Goal: Transaction & Acquisition: Book appointment/travel/reservation

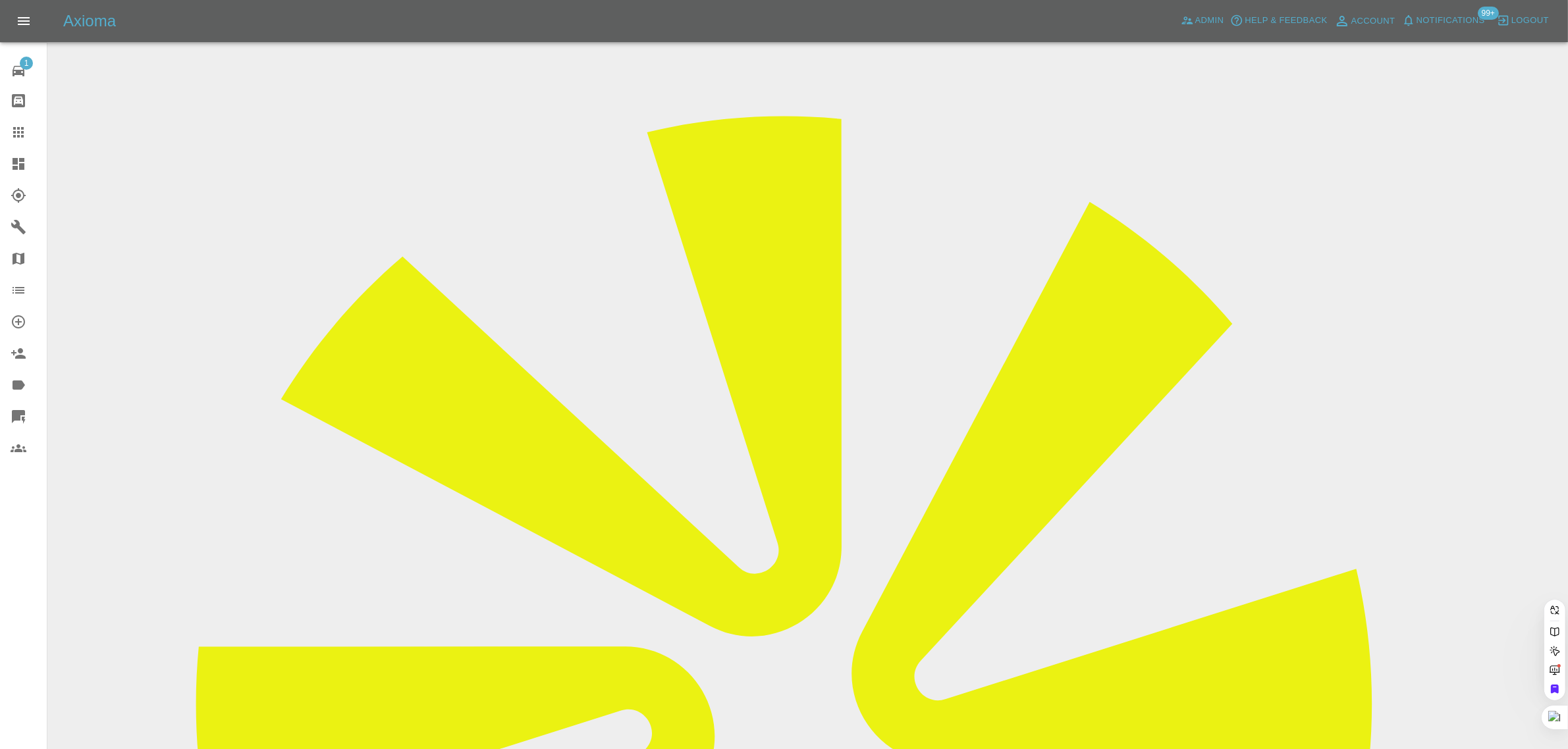
scroll to position [80, 0]
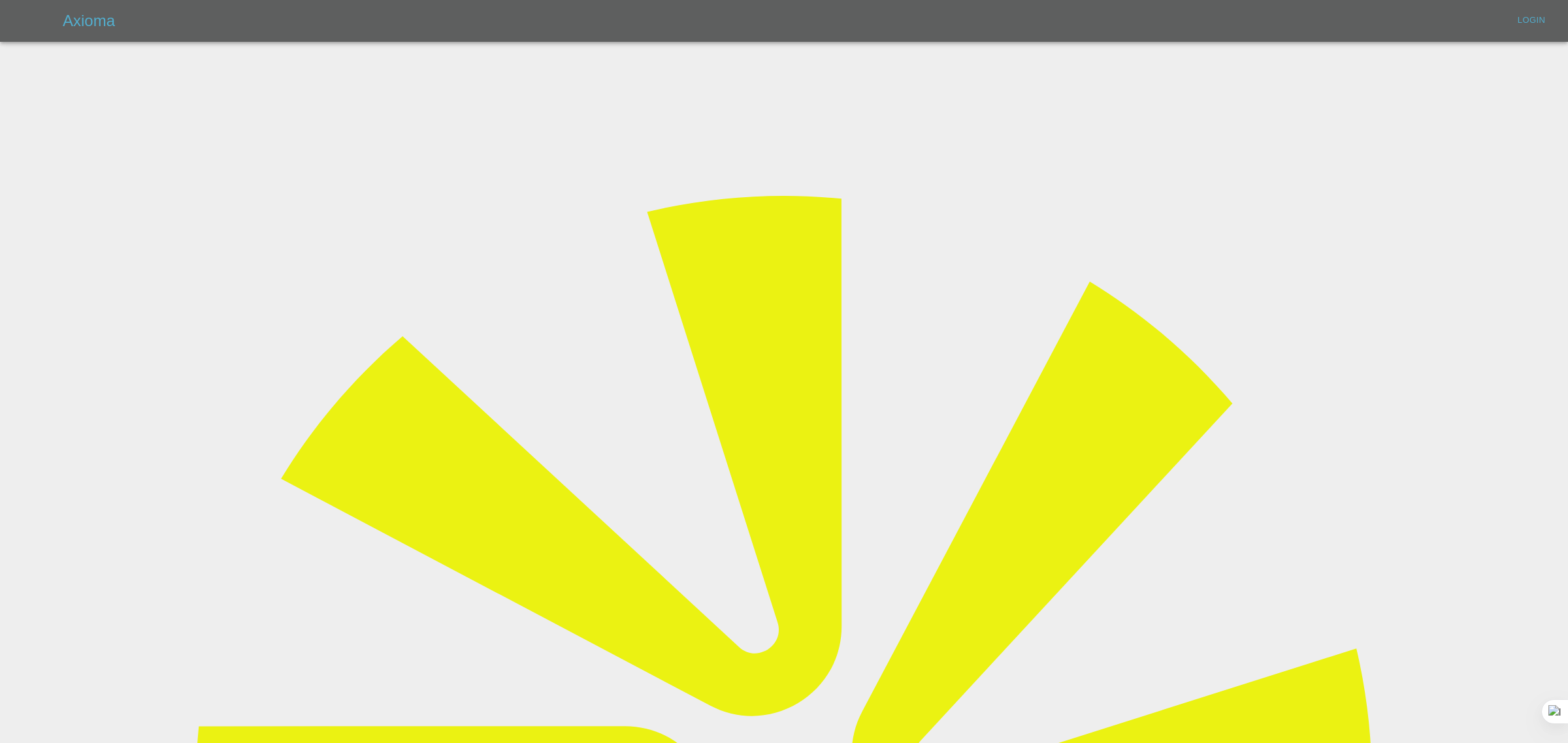
type input "bookkeeping@fifoaccounting.com"
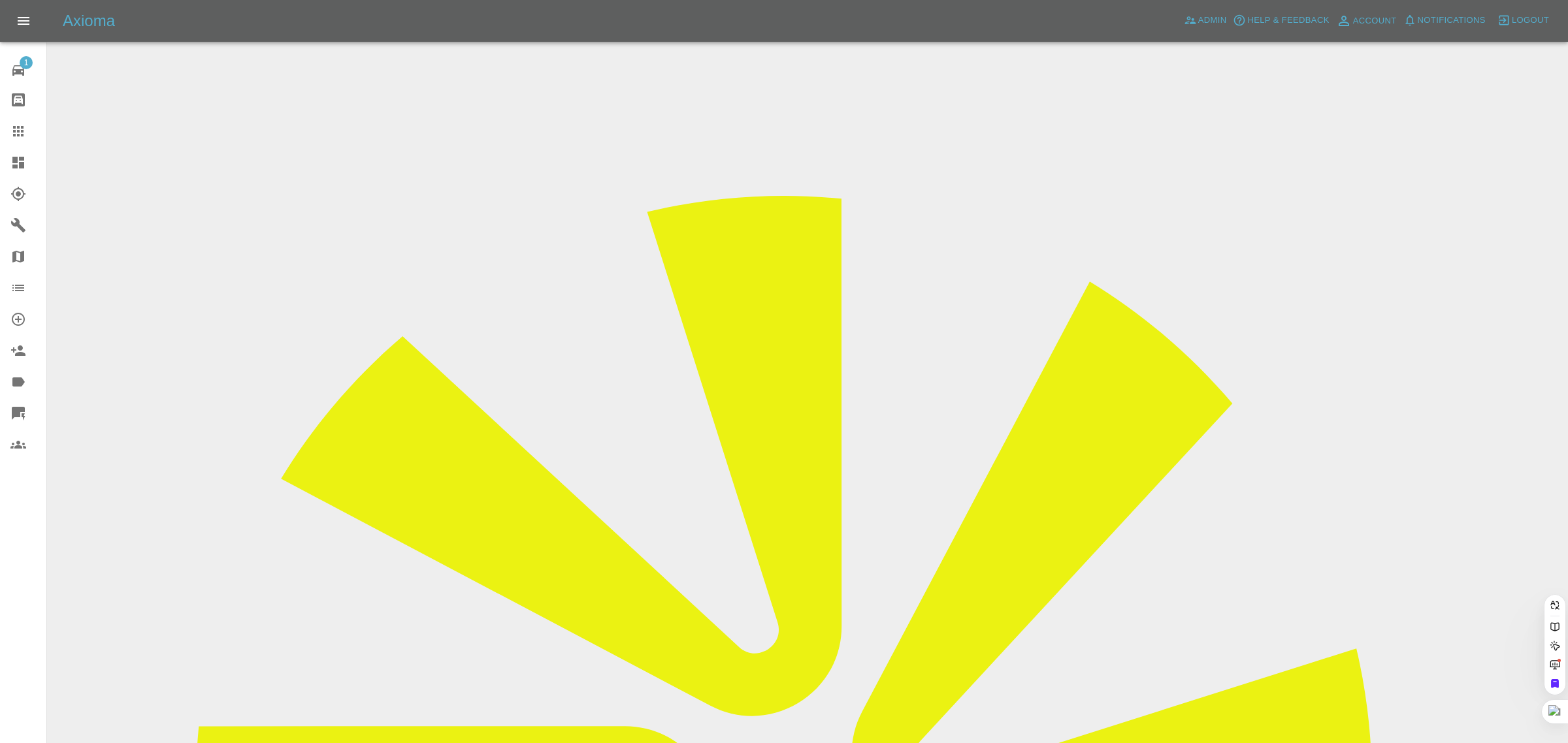
paste input "ianswaters@ntlworld.com"
type input "ianswaters@ntlworld.com"
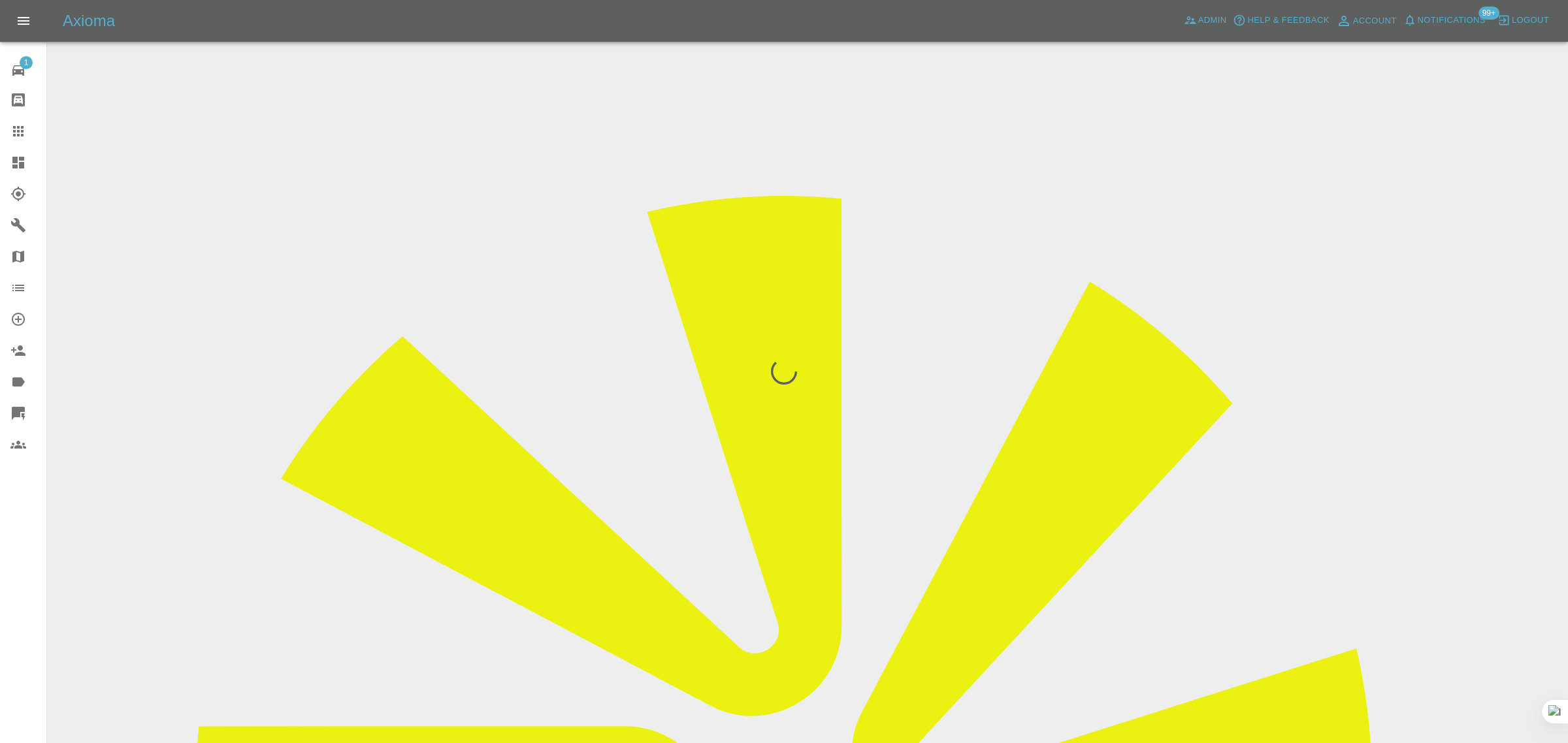
click at [3, 605] on div "1 Repair home Bodyshop home Claims Dashboard Explorer Garages Map Organization …" at bounding box center [23, 372] width 47 height 743
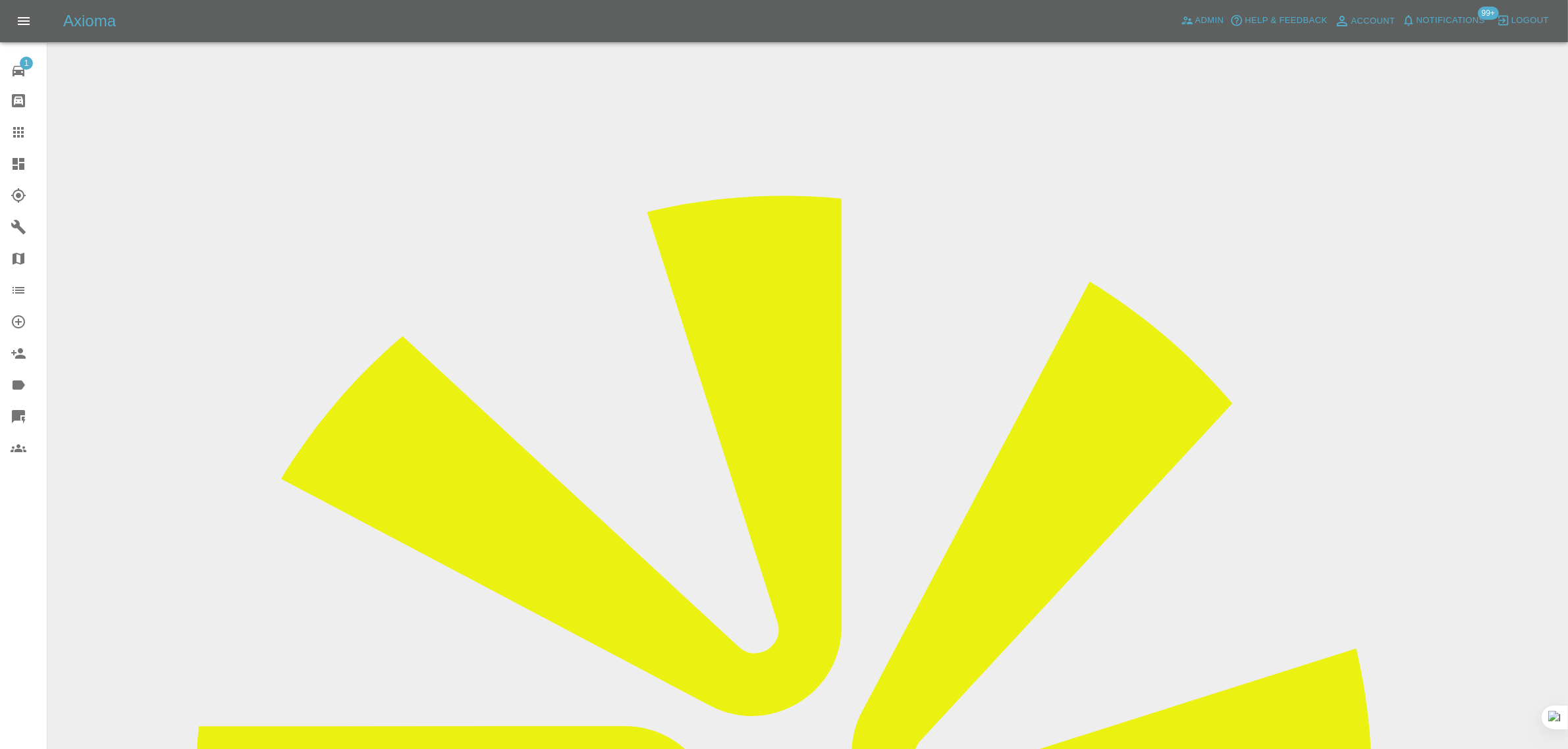
click at [28, 576] on div "1 Repair home Bodyshop home Claims Dashboard Explorer Garages Map Organization …" at bounding box center [24, 374] width 47 height 749
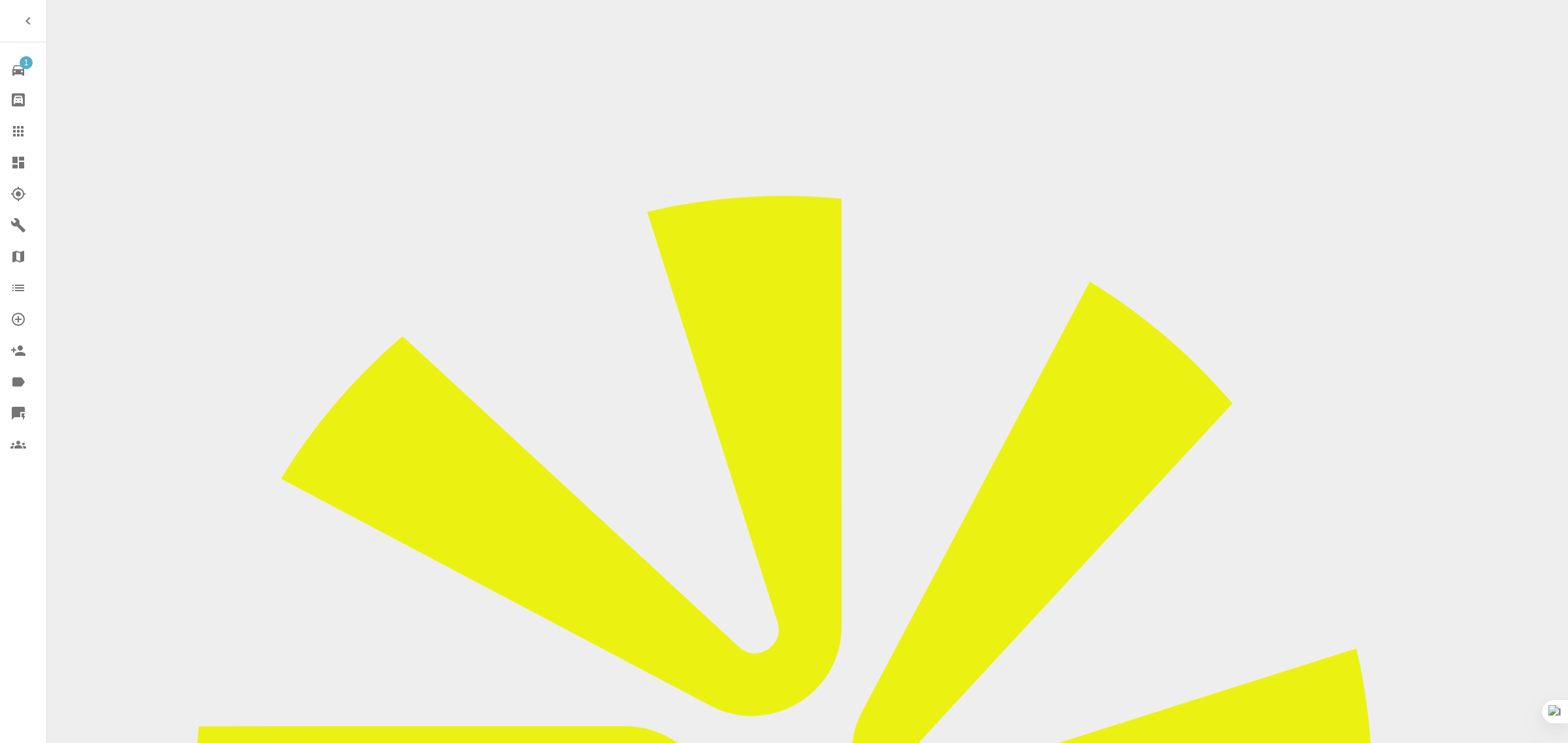
click at [34, 126] on div at bounding box center [28, 131] width 37 height 16
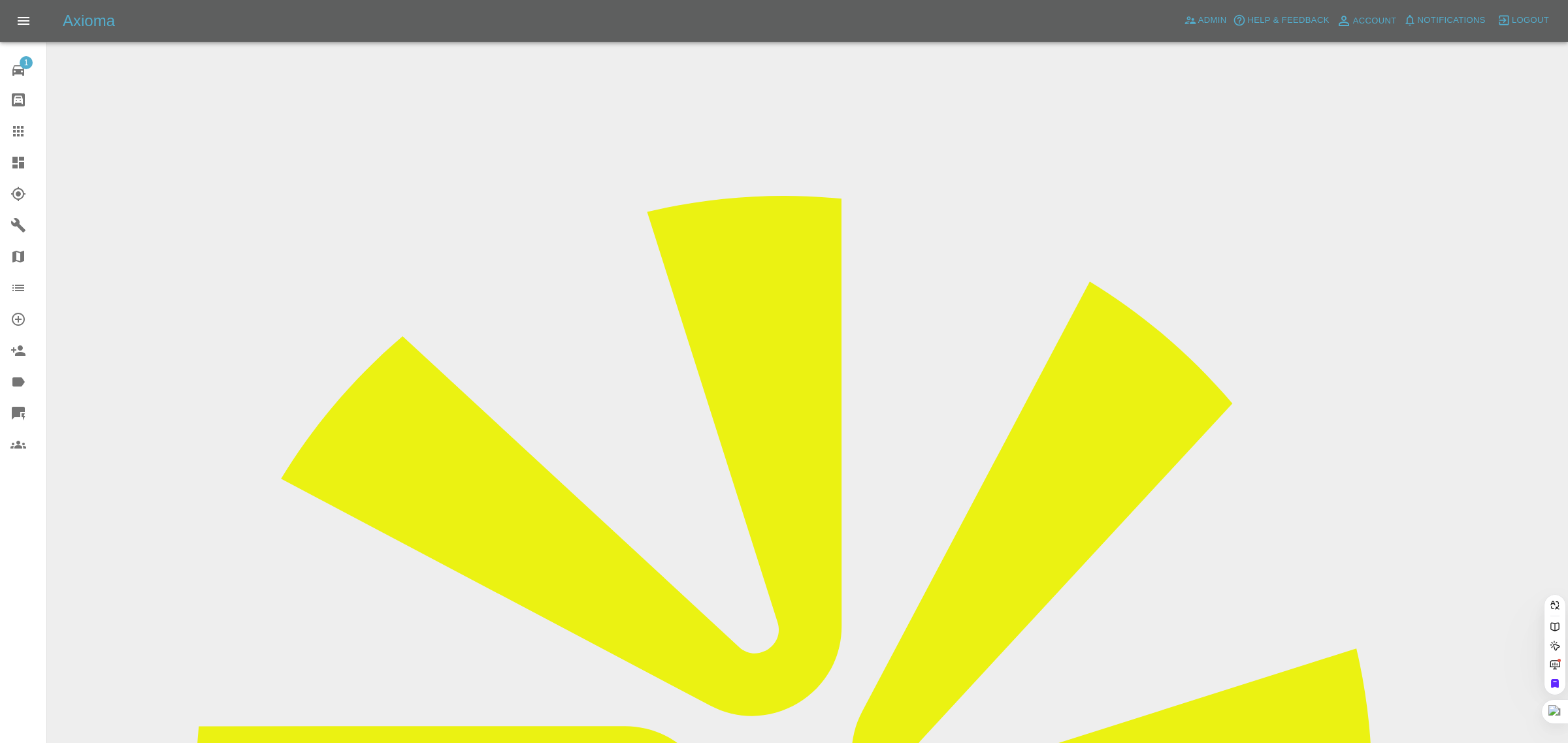
paste input "tony.porter2@btopenworld.com"
type input "tony.porter2@btopenworld.com"
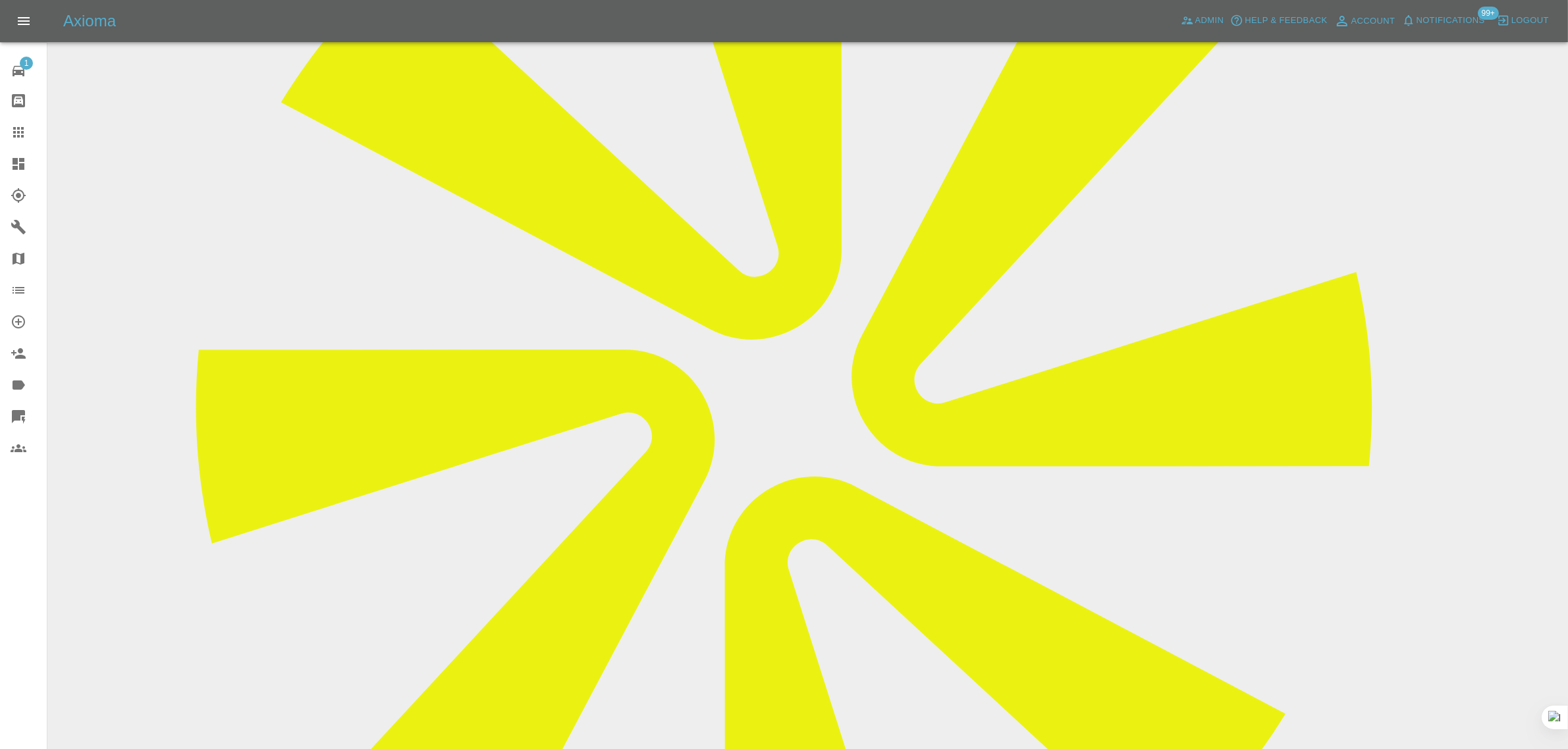
scroll to position [82, 0]
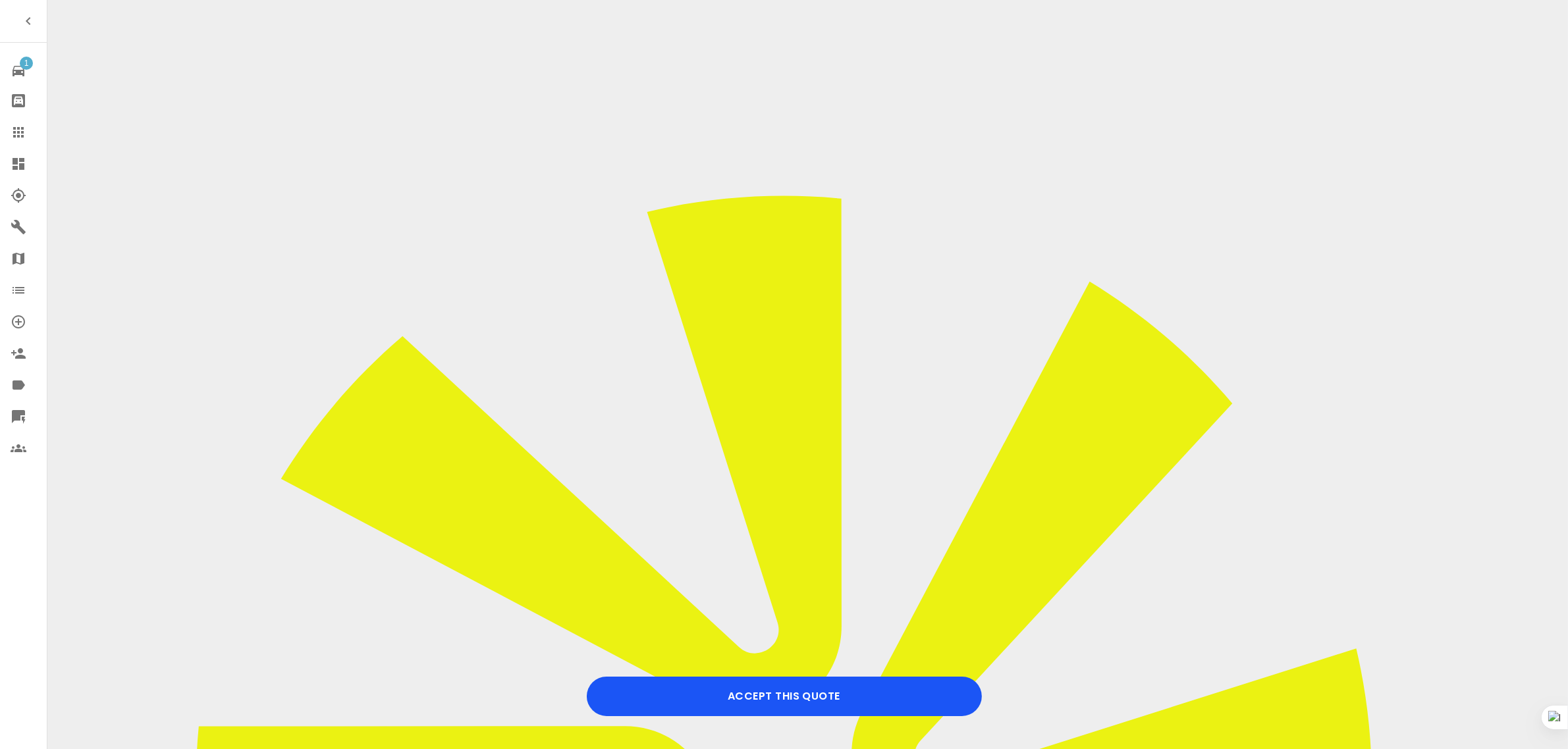
click at [23, 129] on icon at bounding box center [18, 132] width 10 height 10
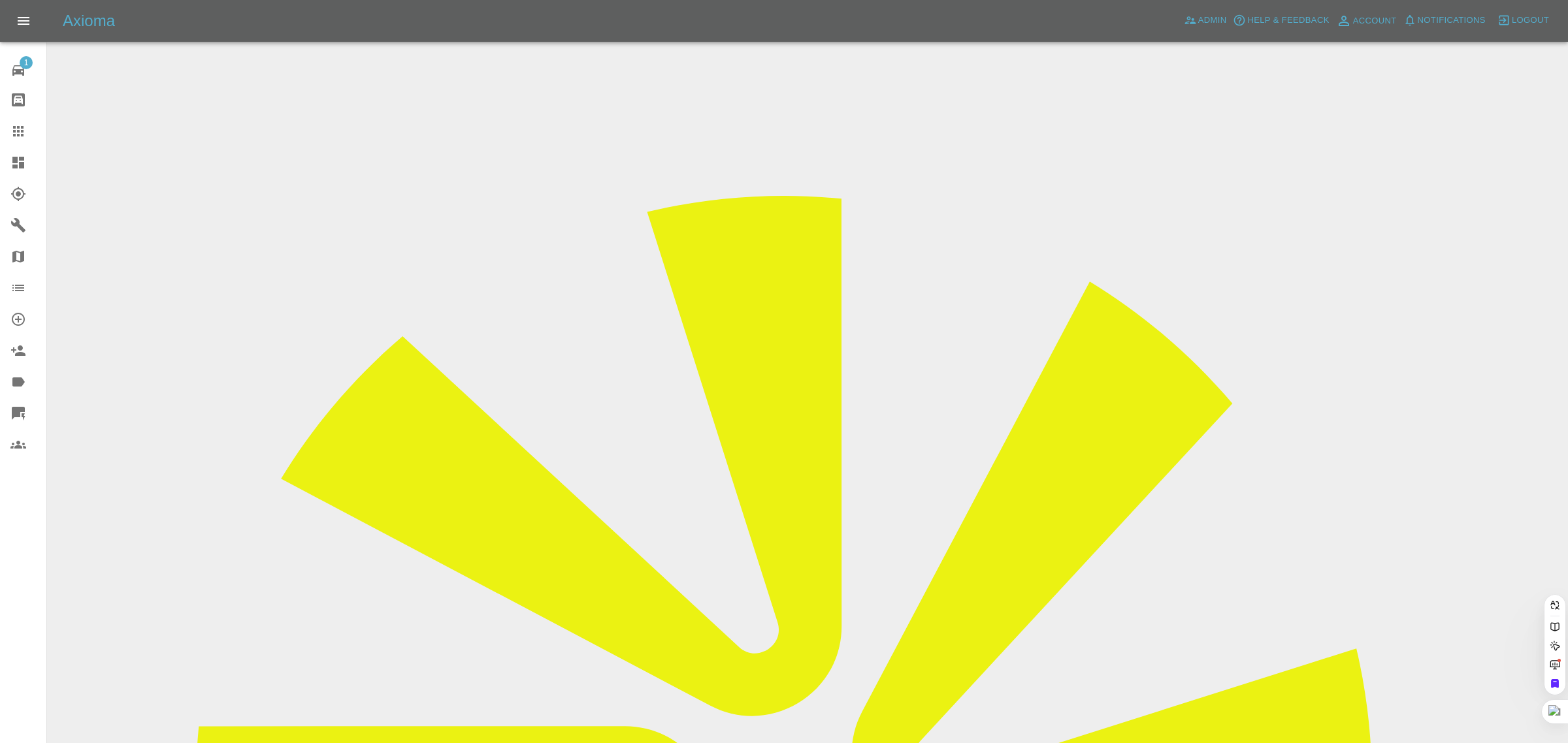
paste input "[EMAIL_ADDRESS][DOMAIN_NAME]"
type input "[EMAIL_ADDRESS][DOMAIN_NAME]"
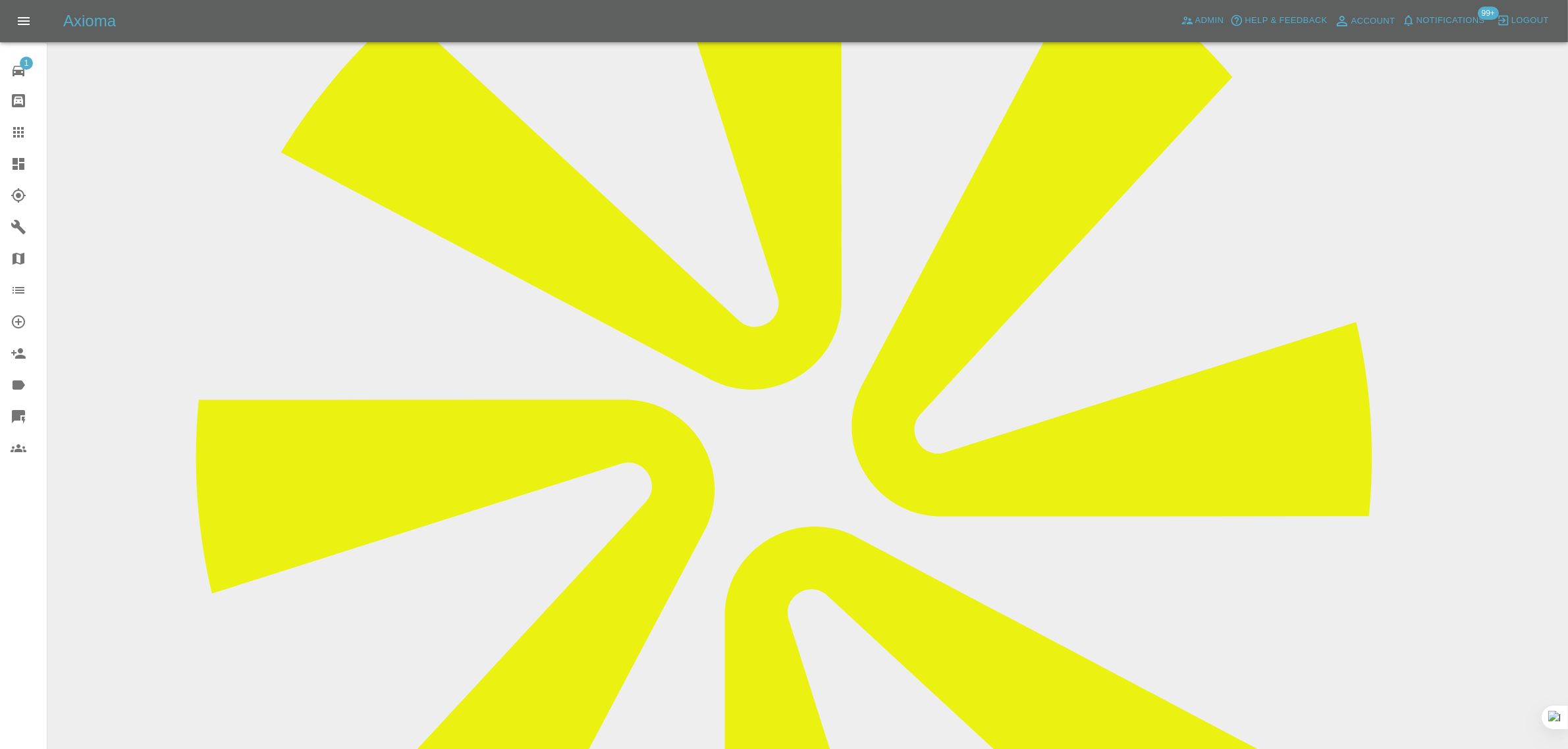
scroll to position [576, 0]
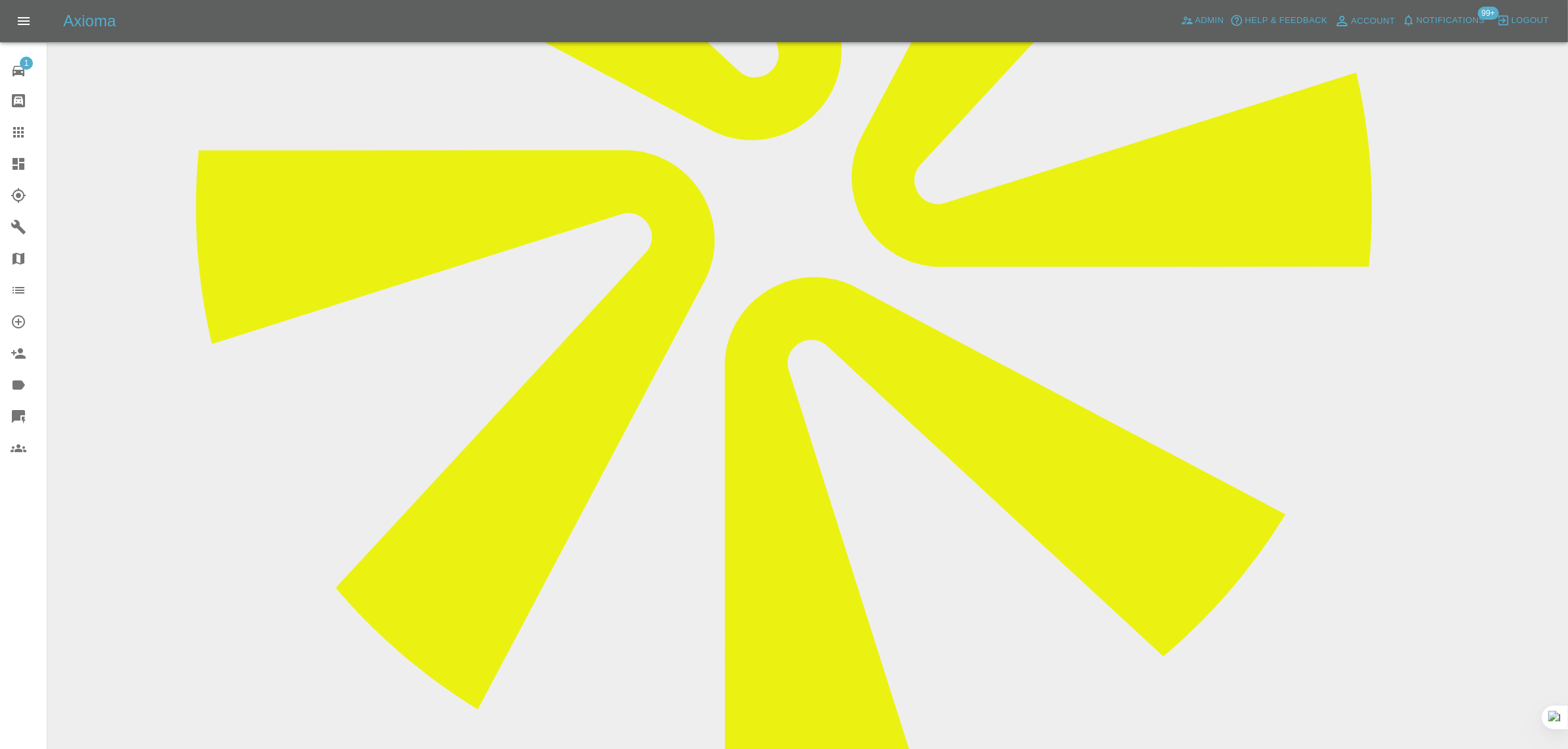
paste textarea "I’ve just booked my car in for a repair on the [DATE] but just realised as I co…"
type textarea "I’ve just booked my car in for a repair on the 17th September but just realised…"
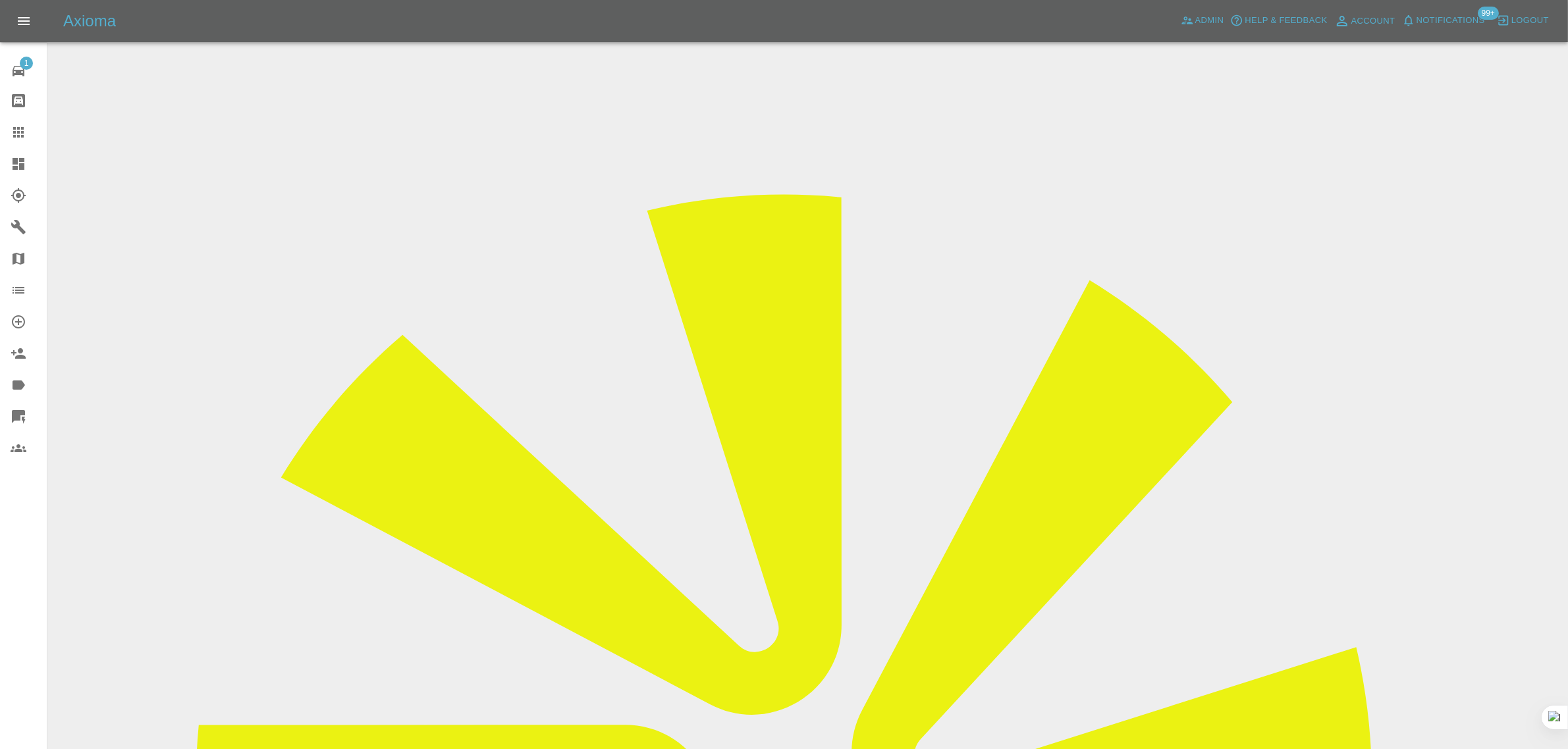
scroll to position [0, 0]
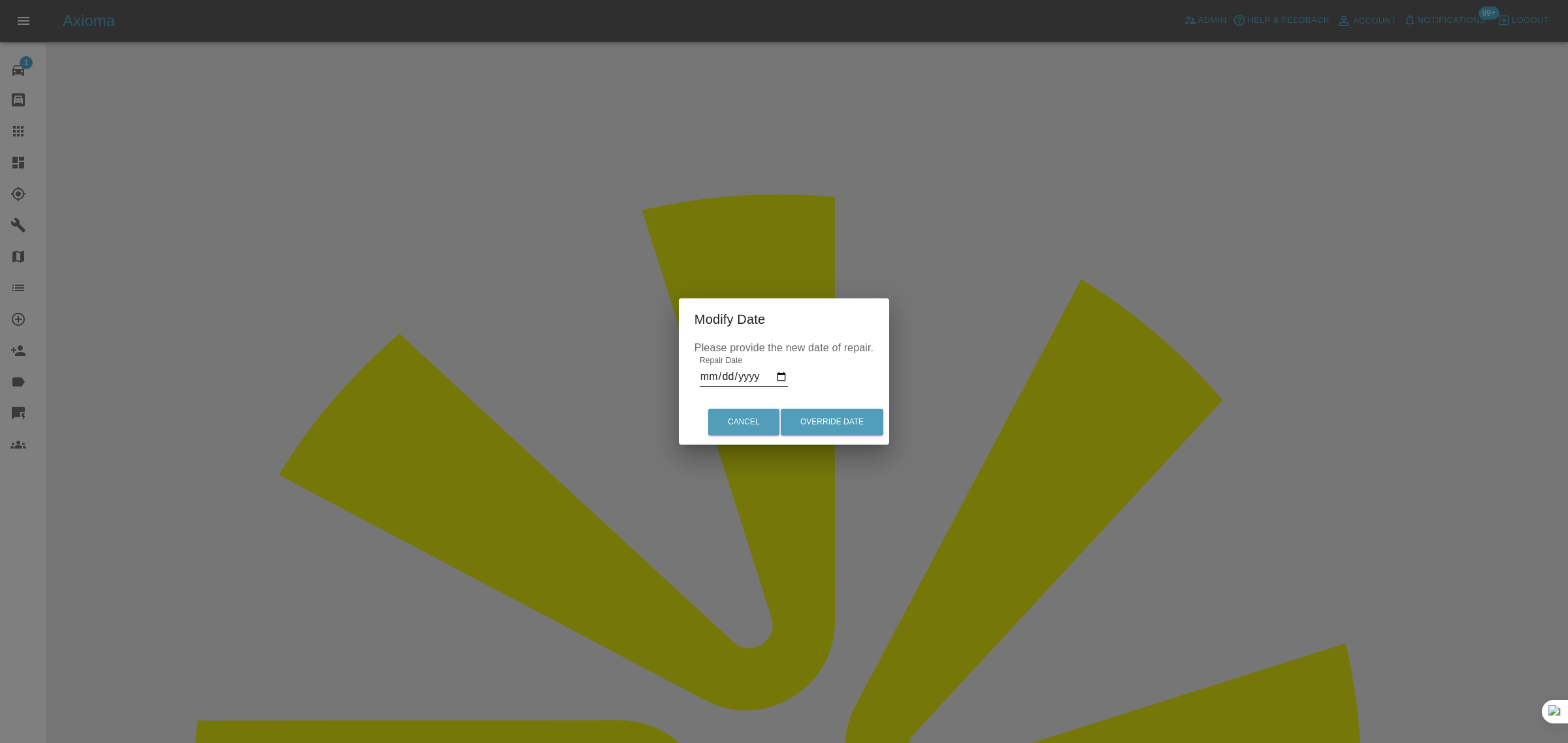
click at [727, 371] on input "2025-09-17" at bounding box center [743, 376] width 88 height 21
click at [782, 375] on input "2025-09-17" at bounding box center [743, 376] width 88 height 21
type input "2025-09-18"
click at [836, 426] on button "Override Date" at bounding box center [832, 422] width 102 height 27
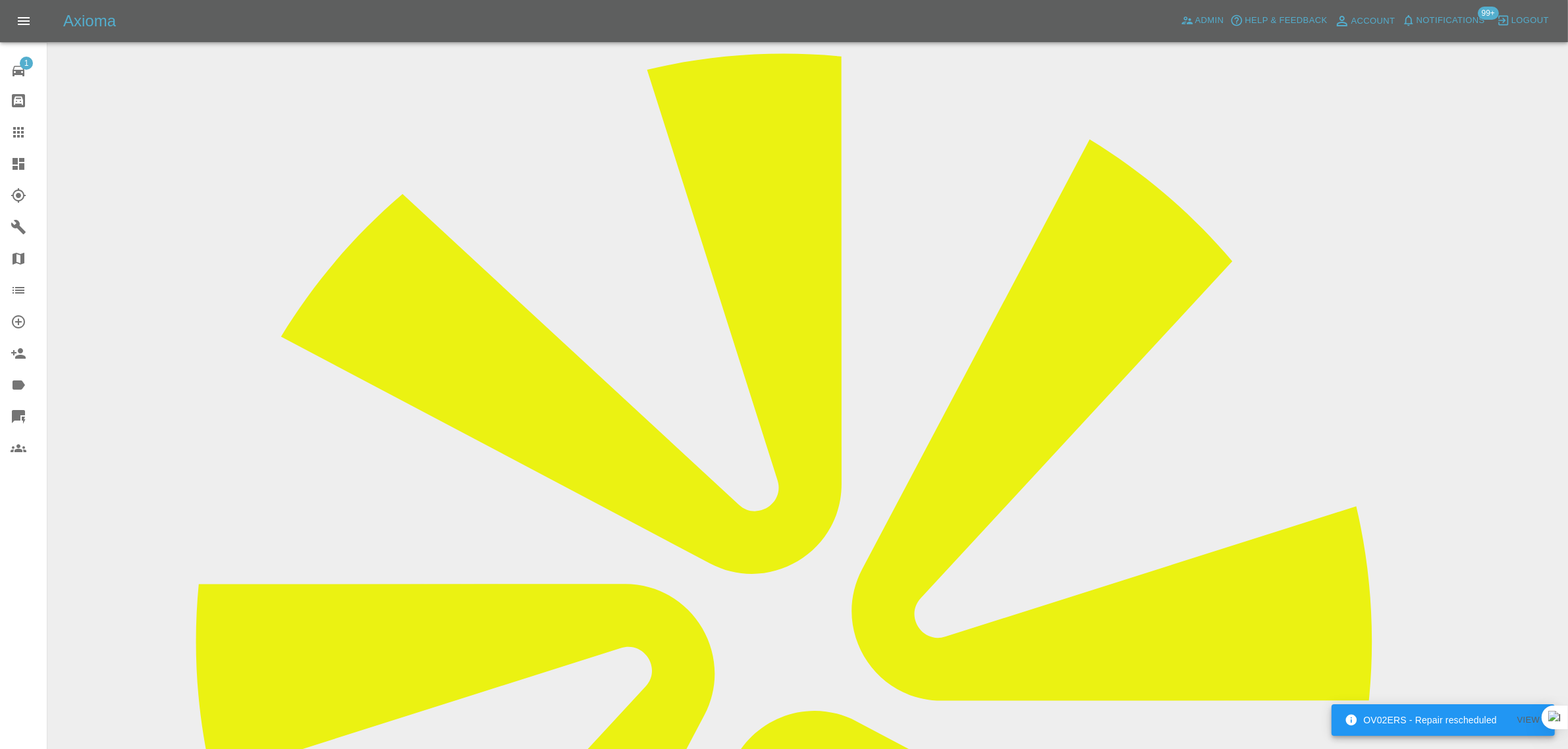
scroll to position [576, 0]
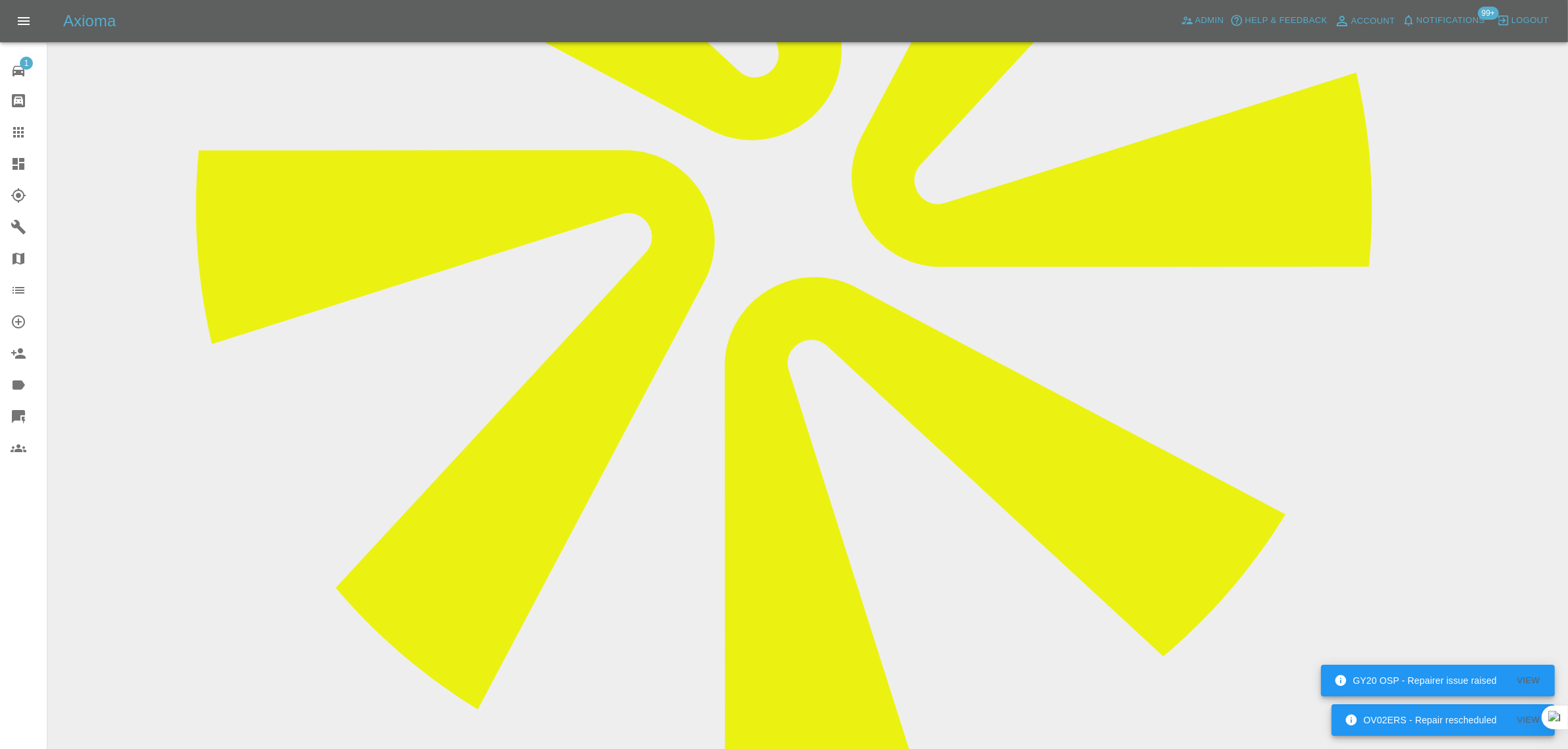
click at [13, 136] on icon at bounding box center [18, 132] width 10 height 10
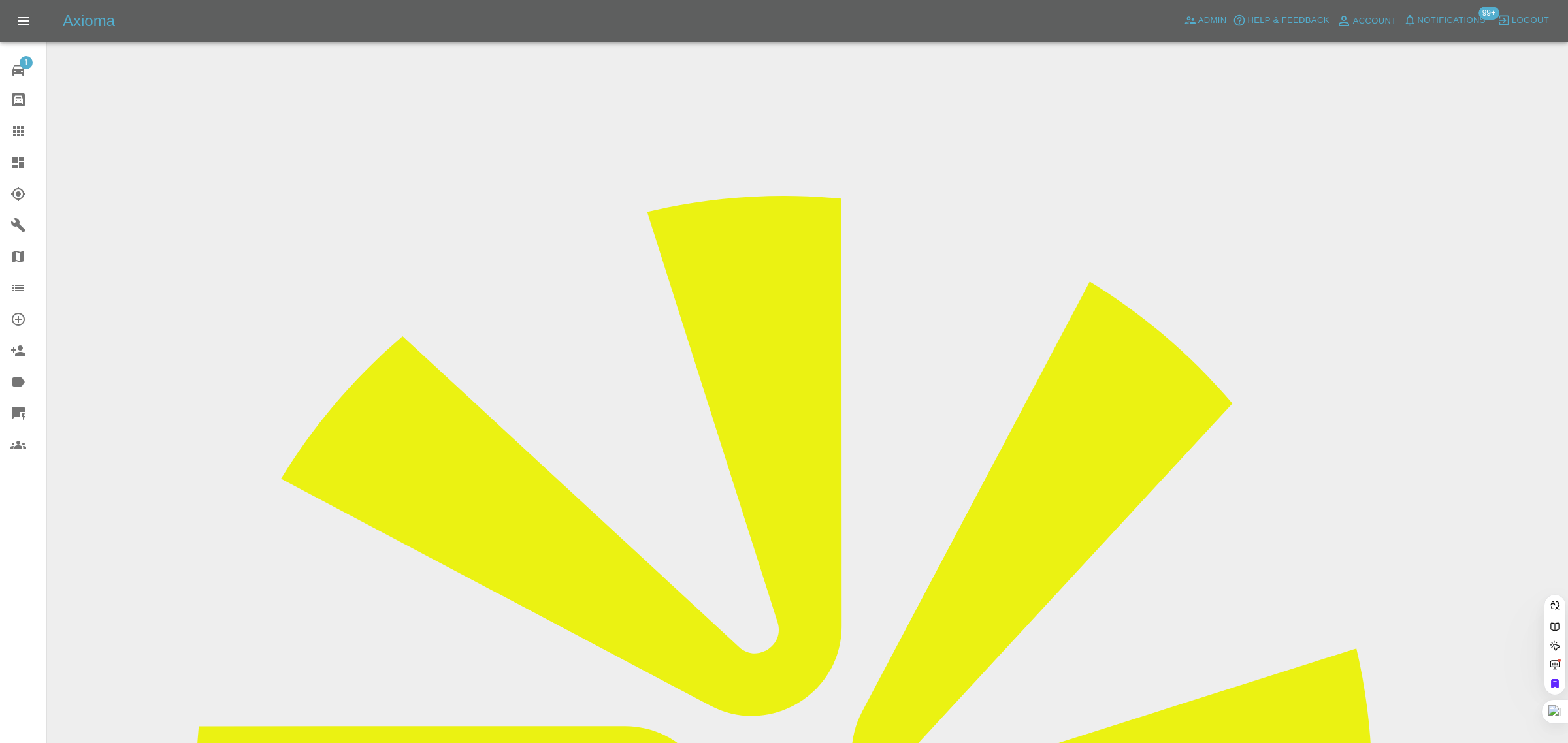
paste input "barnet1980@hotmail.com"
type input "barnet1980@hotmail.com"
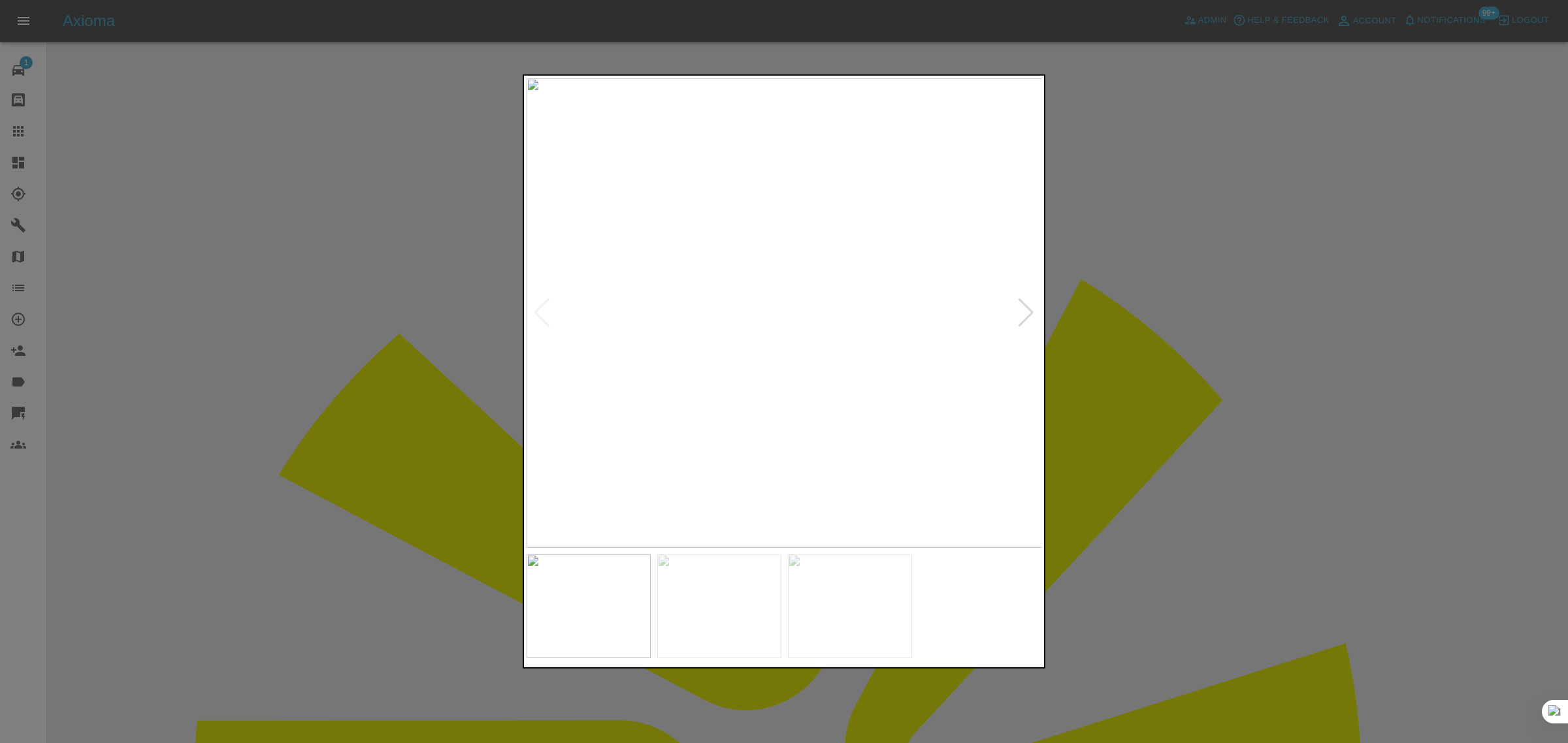
click at [1233, 339] on div at bounding box center [784, 372] width 1568 height 743
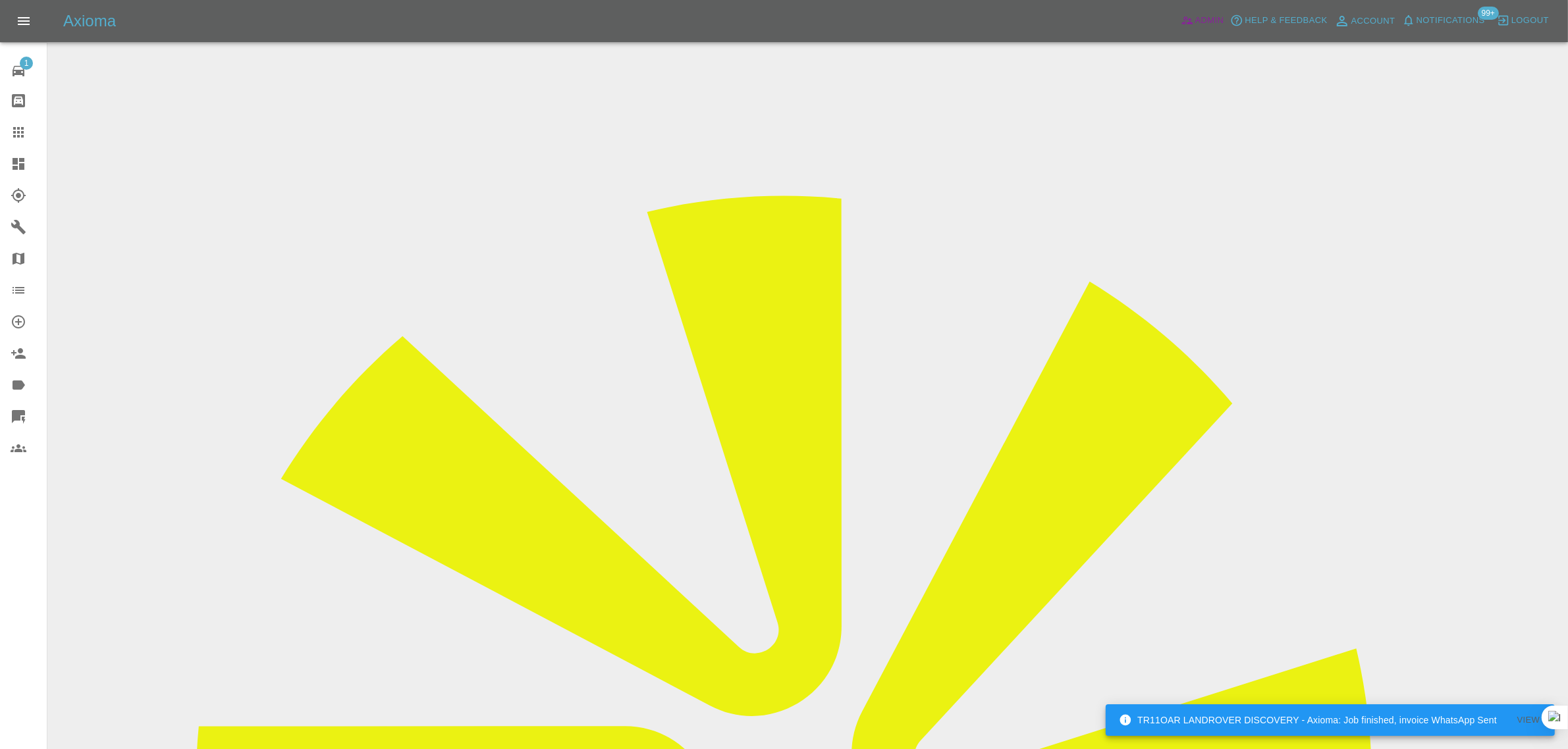
click at [1199, 18] on span "Admin" at bounding box center [1209, 20] width 29 height 15
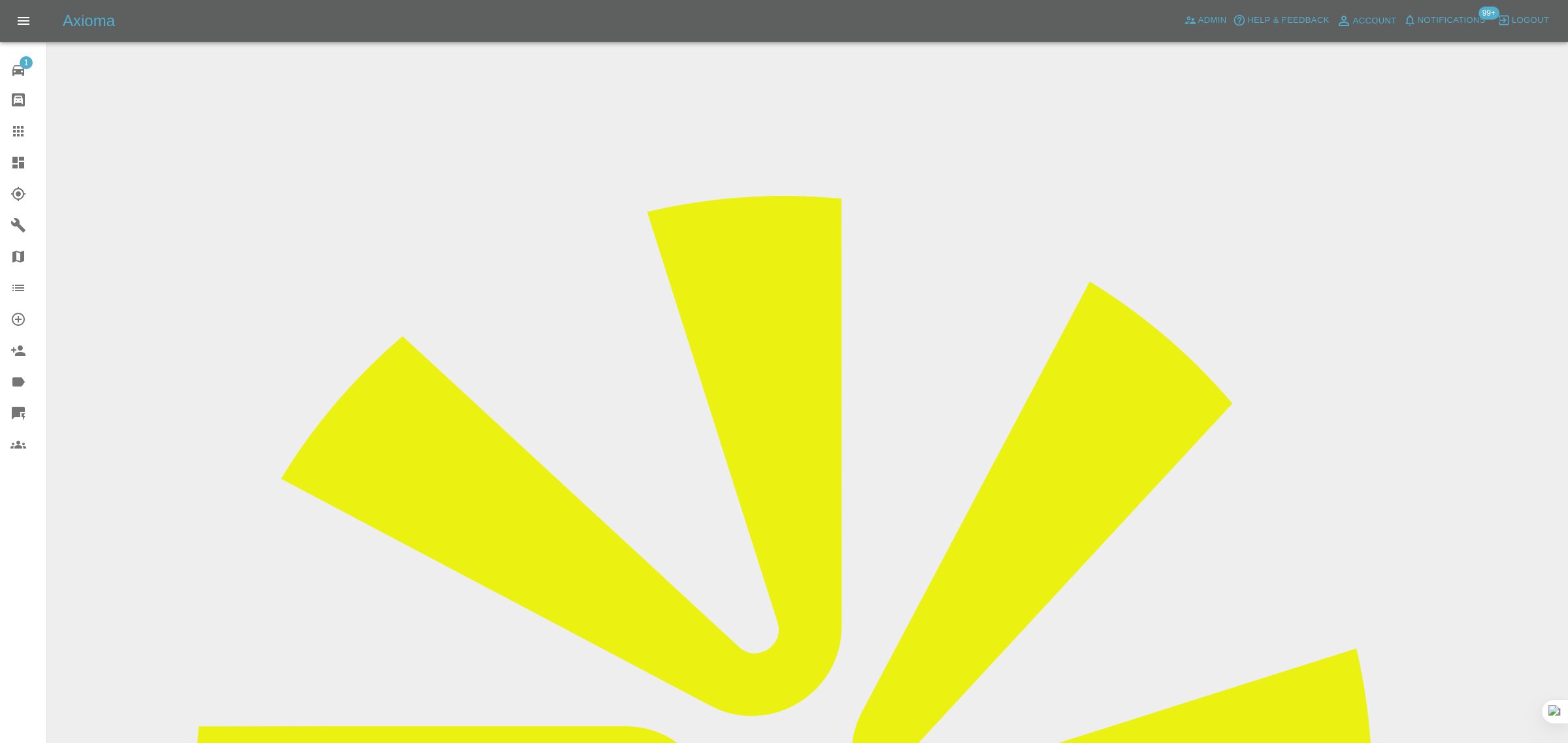
paste input "66f5b2c7410bf0df855af89f"
type input "66f5b2c7410bf0df855af89f"
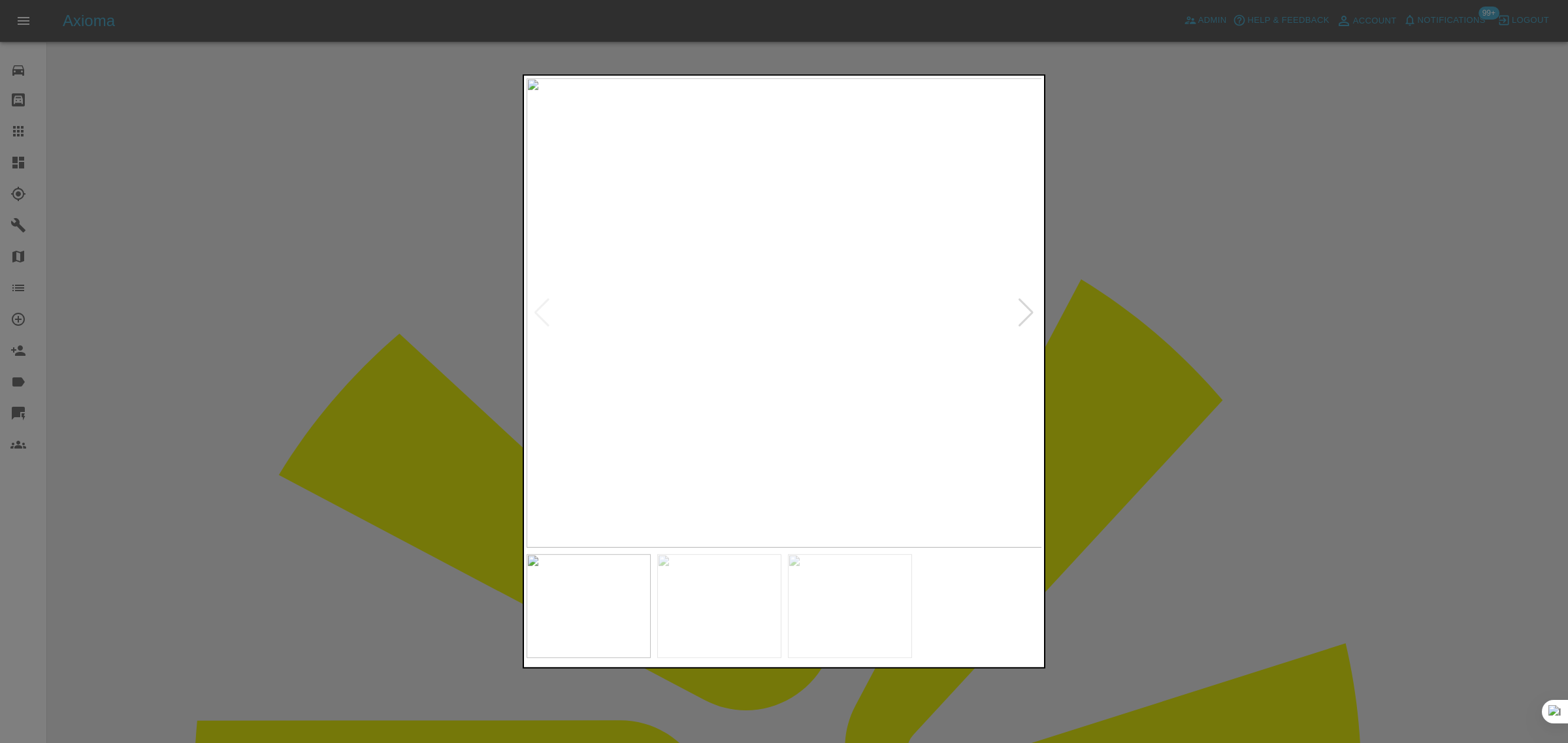
click at [1232, 307] on div at bounding box center [784, 372] width 1568 height 743
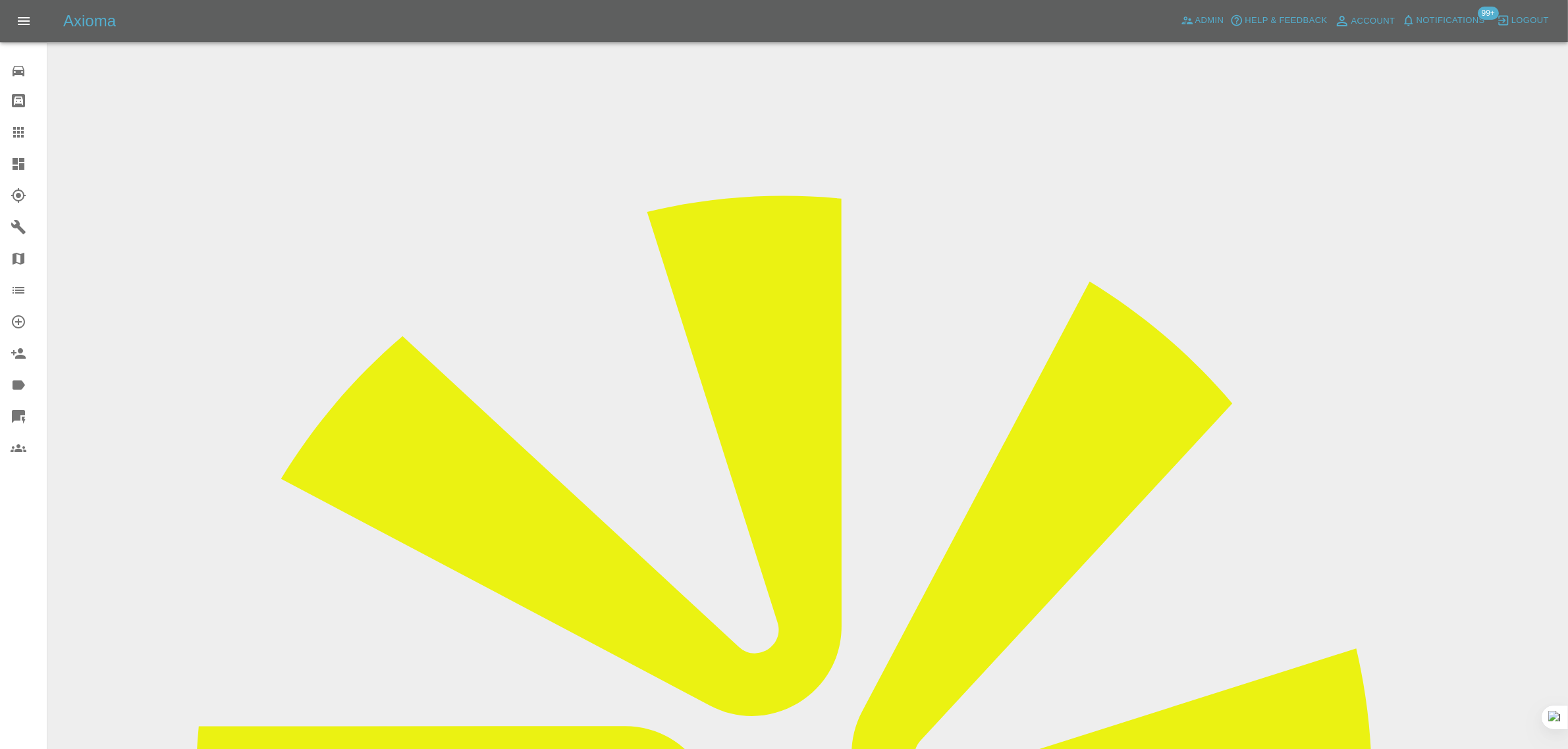
click at [36, 143] on link "Claims" at bounding box center [23, 132] width 47 height 32
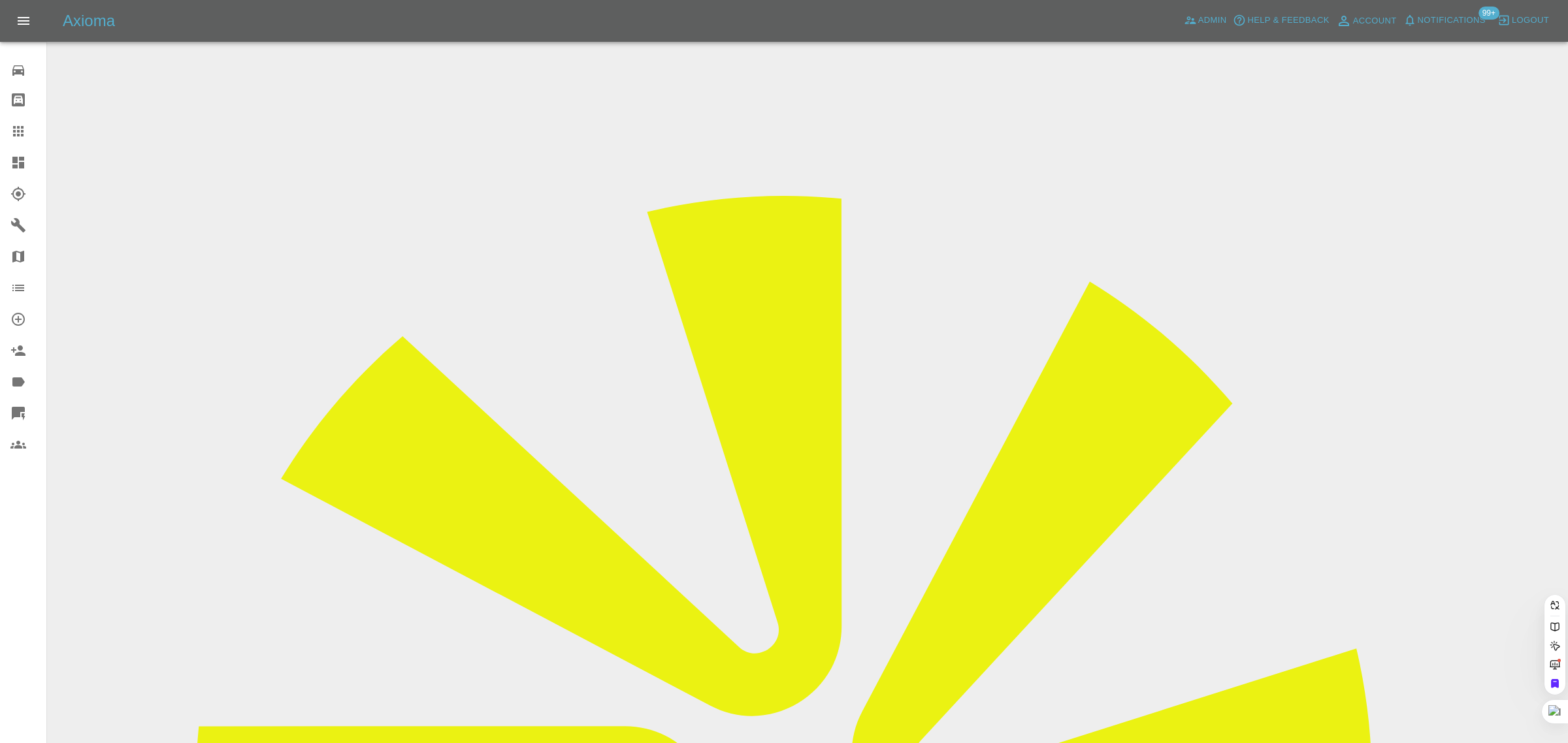
paste input "tessa.wood@gmail.com"
type input "tessa.wood@gmail.com"
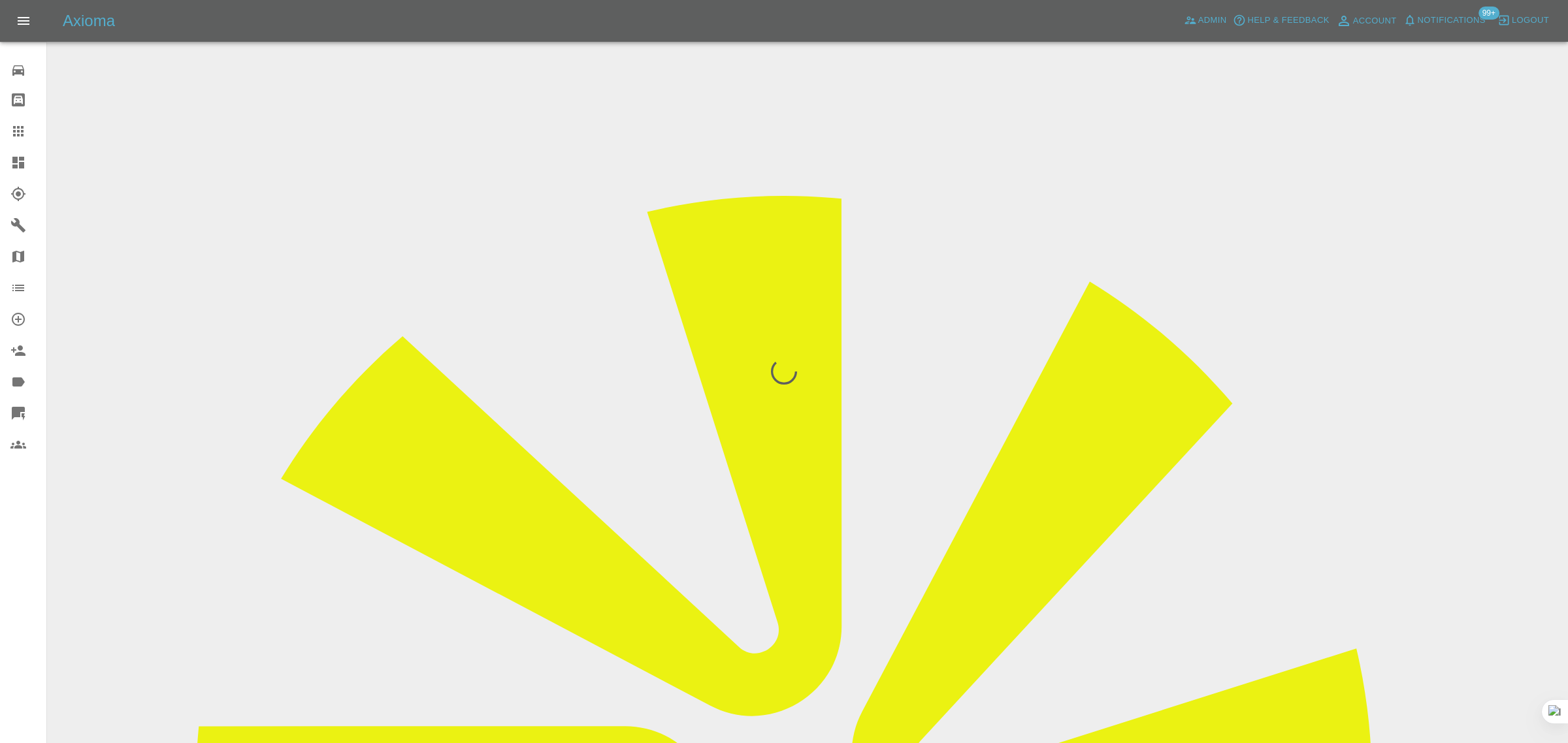
click at [14, 587] on div "0 Repair home Bodyshop home Claims Dashboard Explorer Garages Map Organization …" at bounding box center [23, 372] width 47 height 743
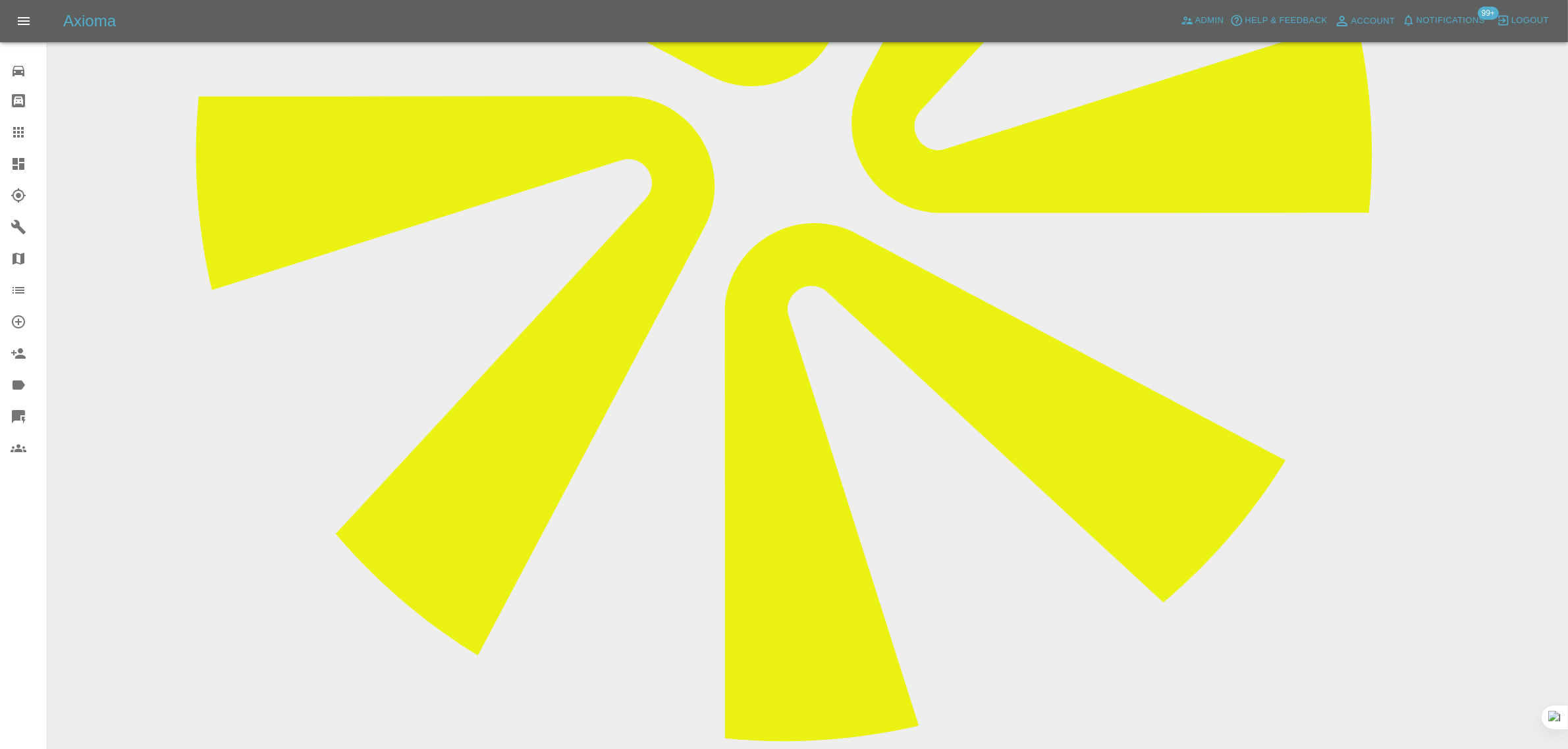
scroll to position [740, 0]
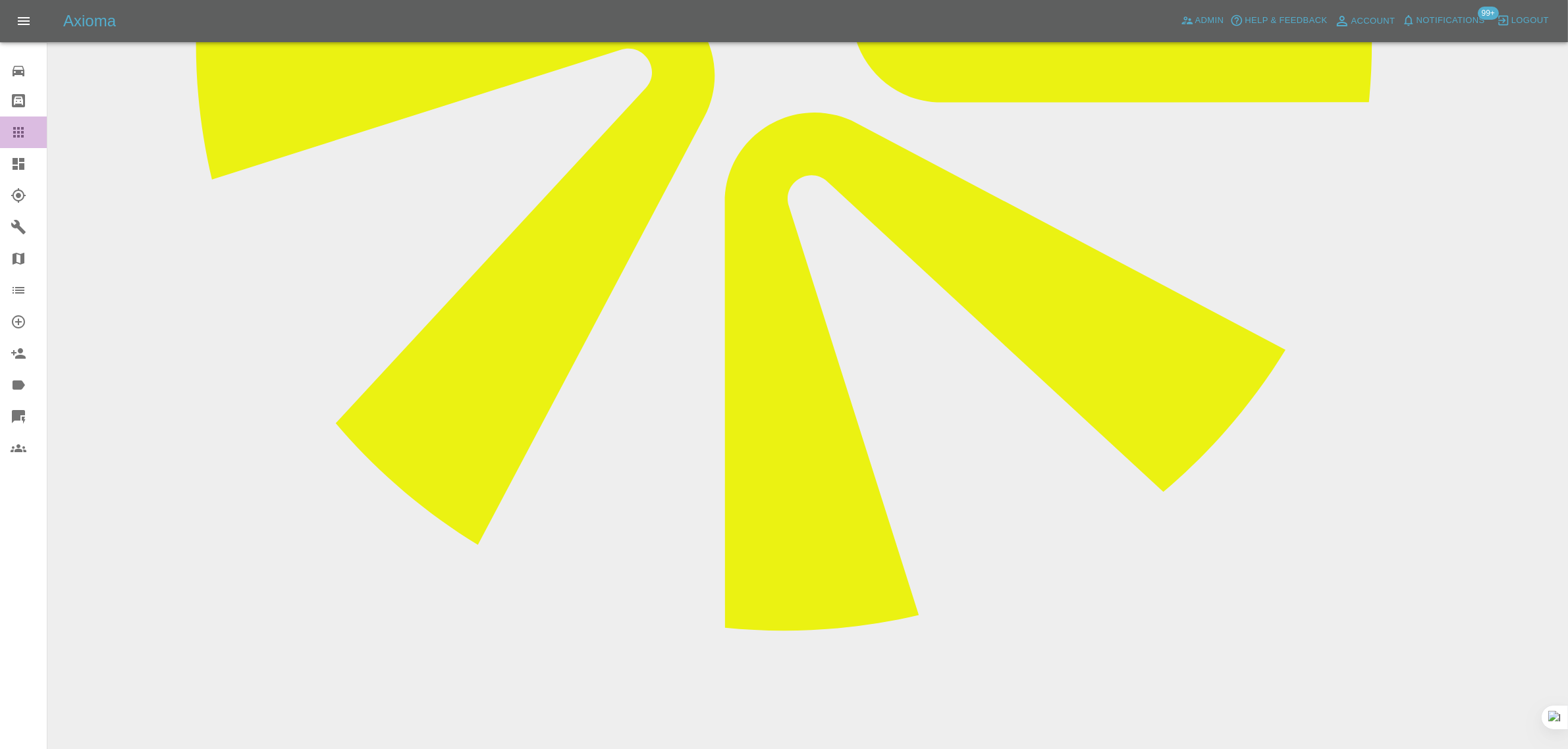
click at [20, 139] on icon at bounding box center [18, 132] width 16 height 16
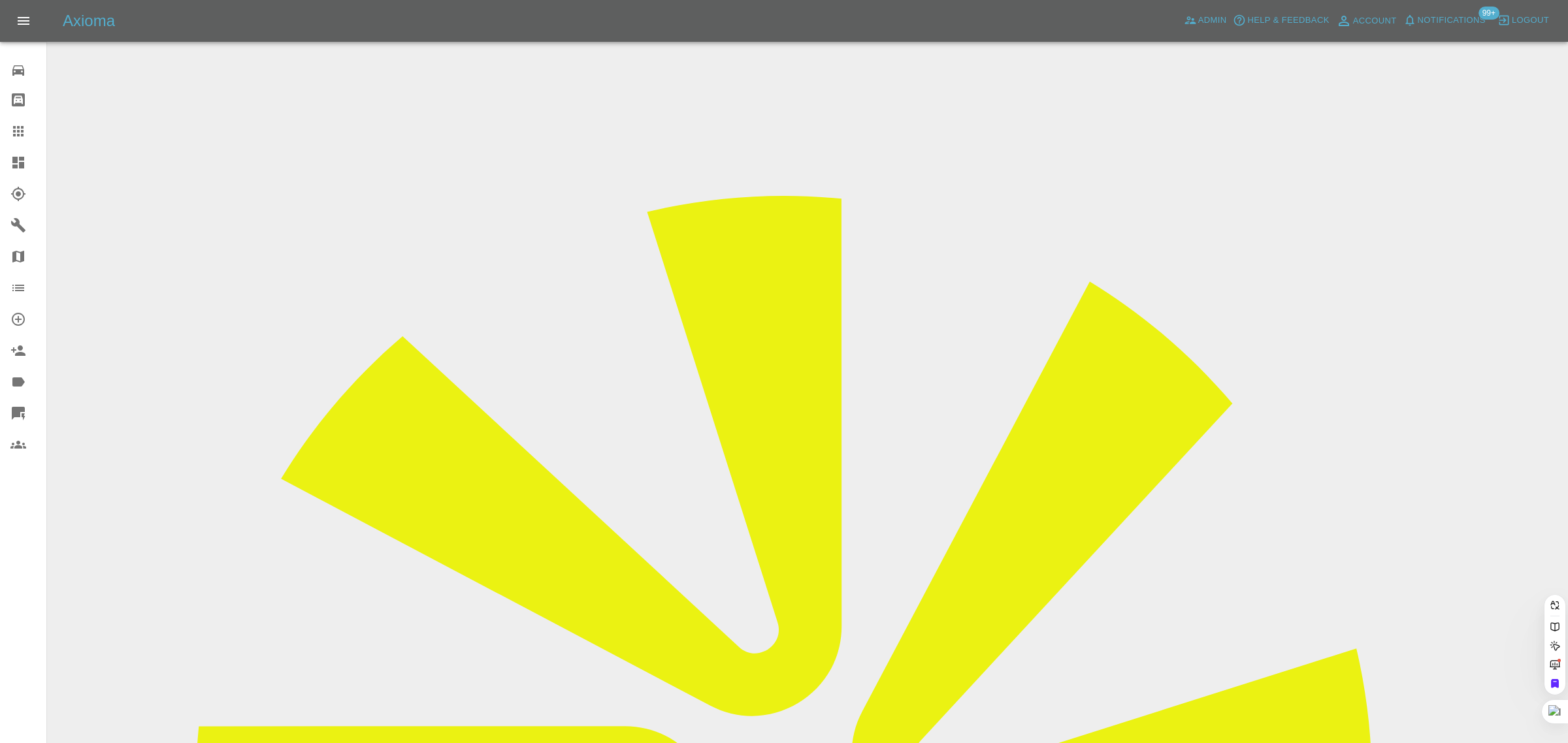
paste input "s.valladores@gmail.com"
type input "s.valladores@gmail.com"
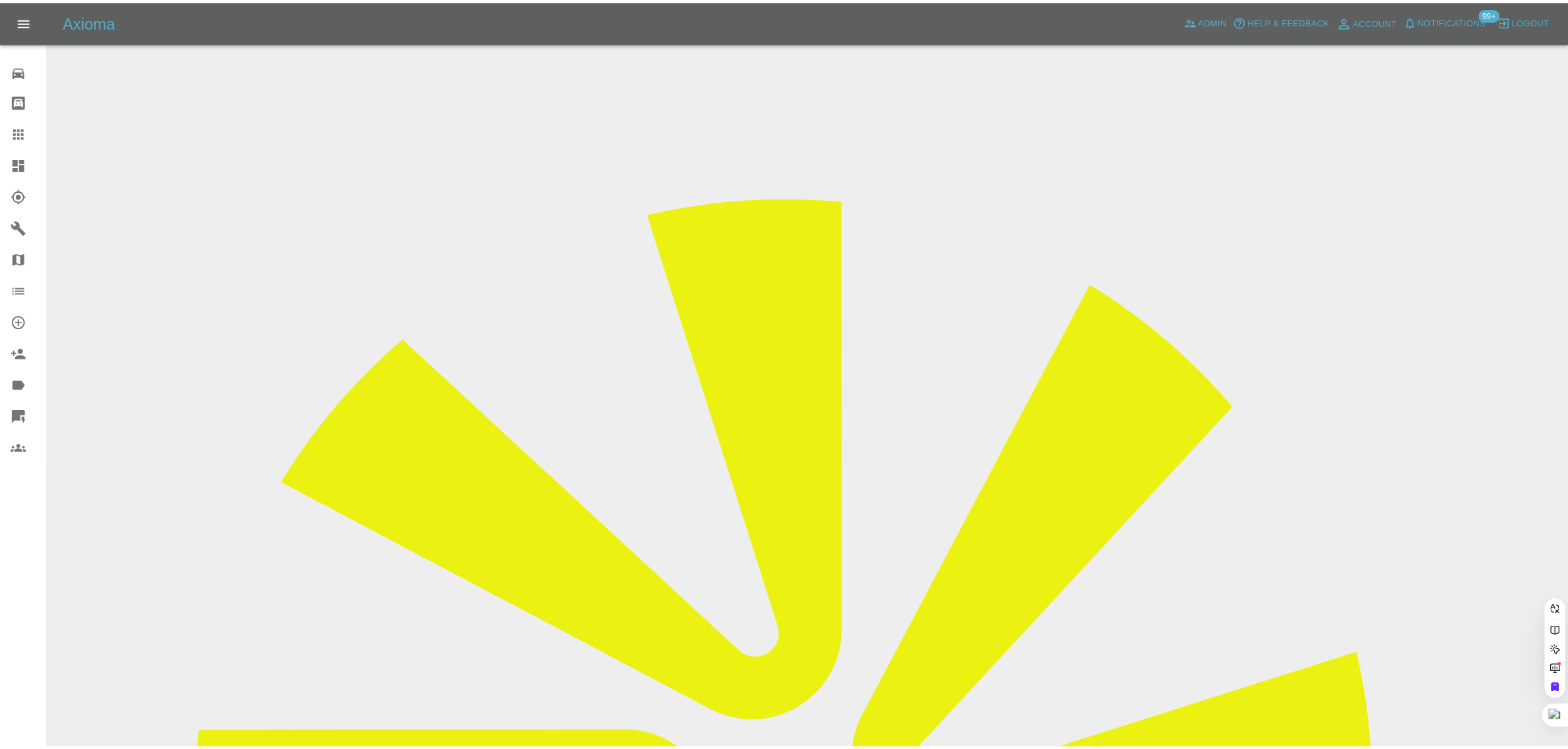
scroll to position [0, 6]
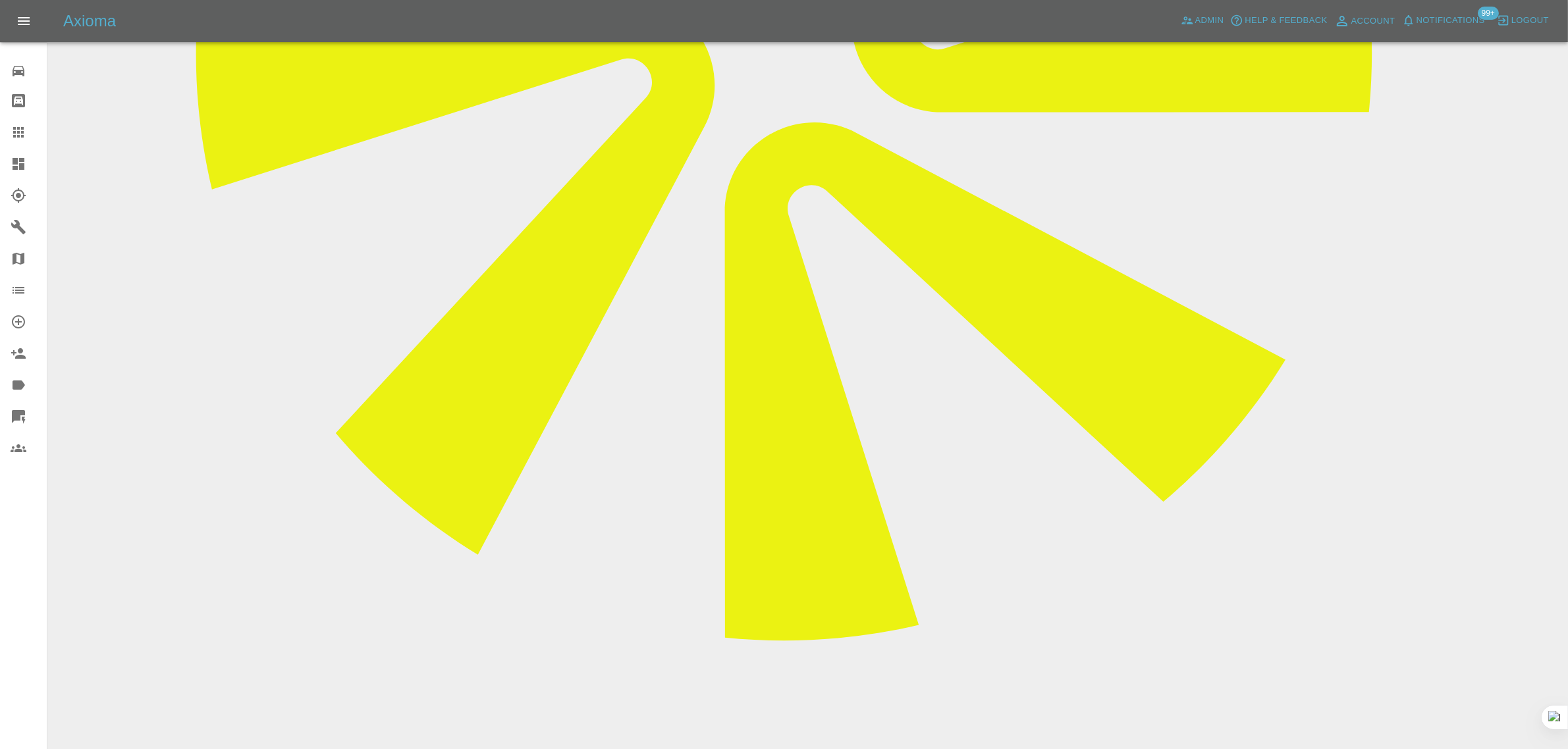
scroll to position [740, 0]
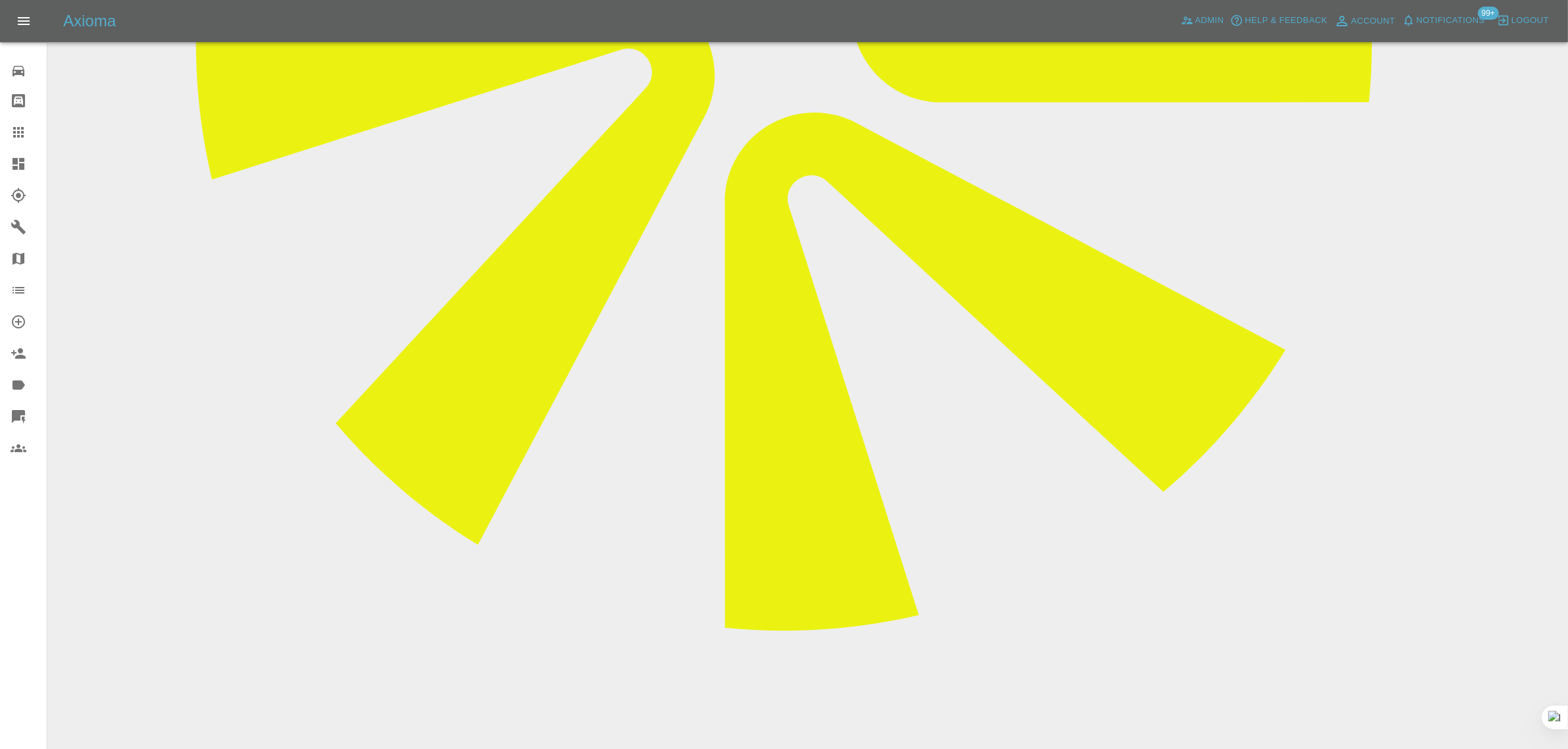
paste textarea "I'm trying my best to ask anyone I know, if they have a private parking lot. I …"
type textarea "I'm trying my best to ask anyone I know, if they have a private parking lot. I …"
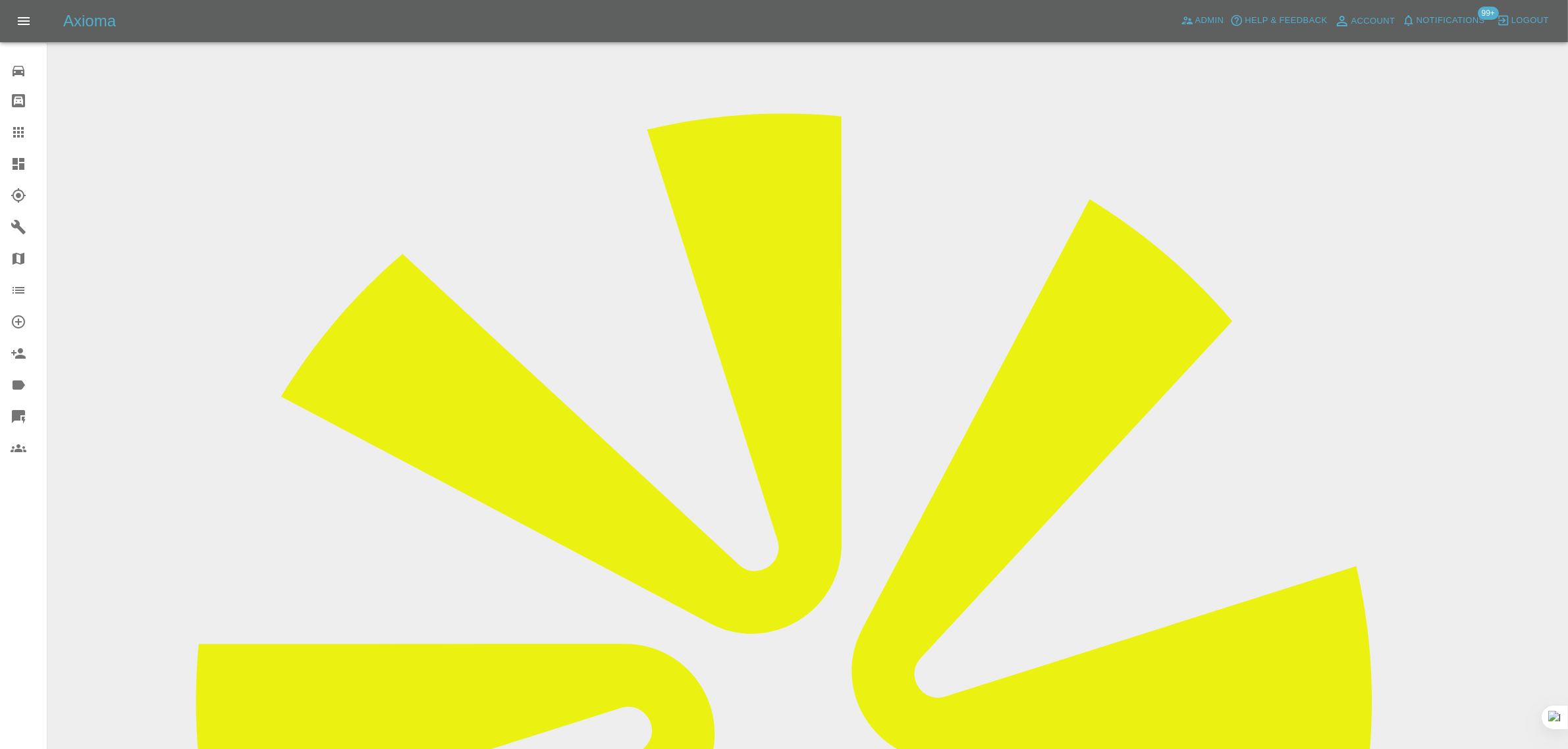
scroll to position [0, 0]
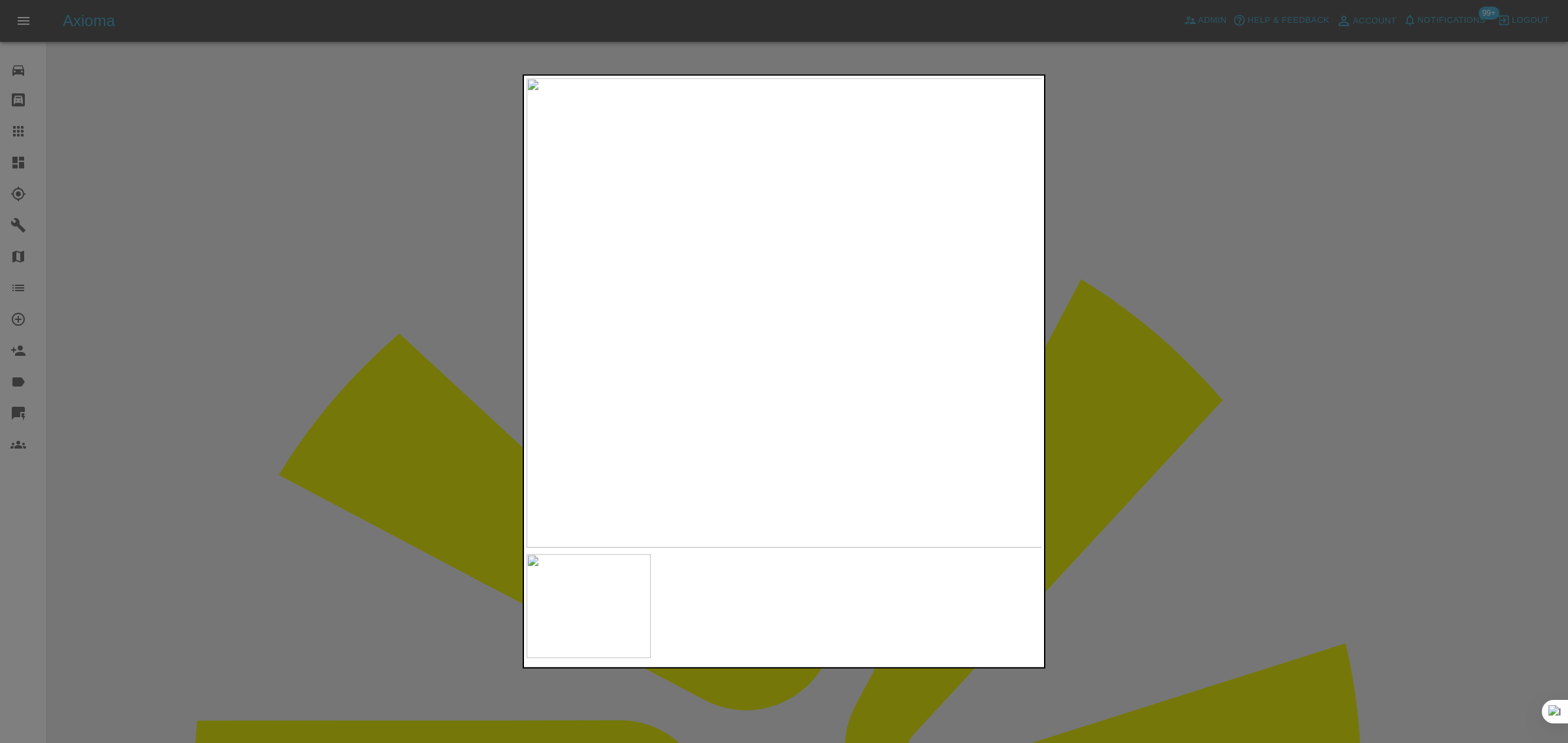
click at [1081, 339] on div at bounding box center [784, 372] width 1568 height 743
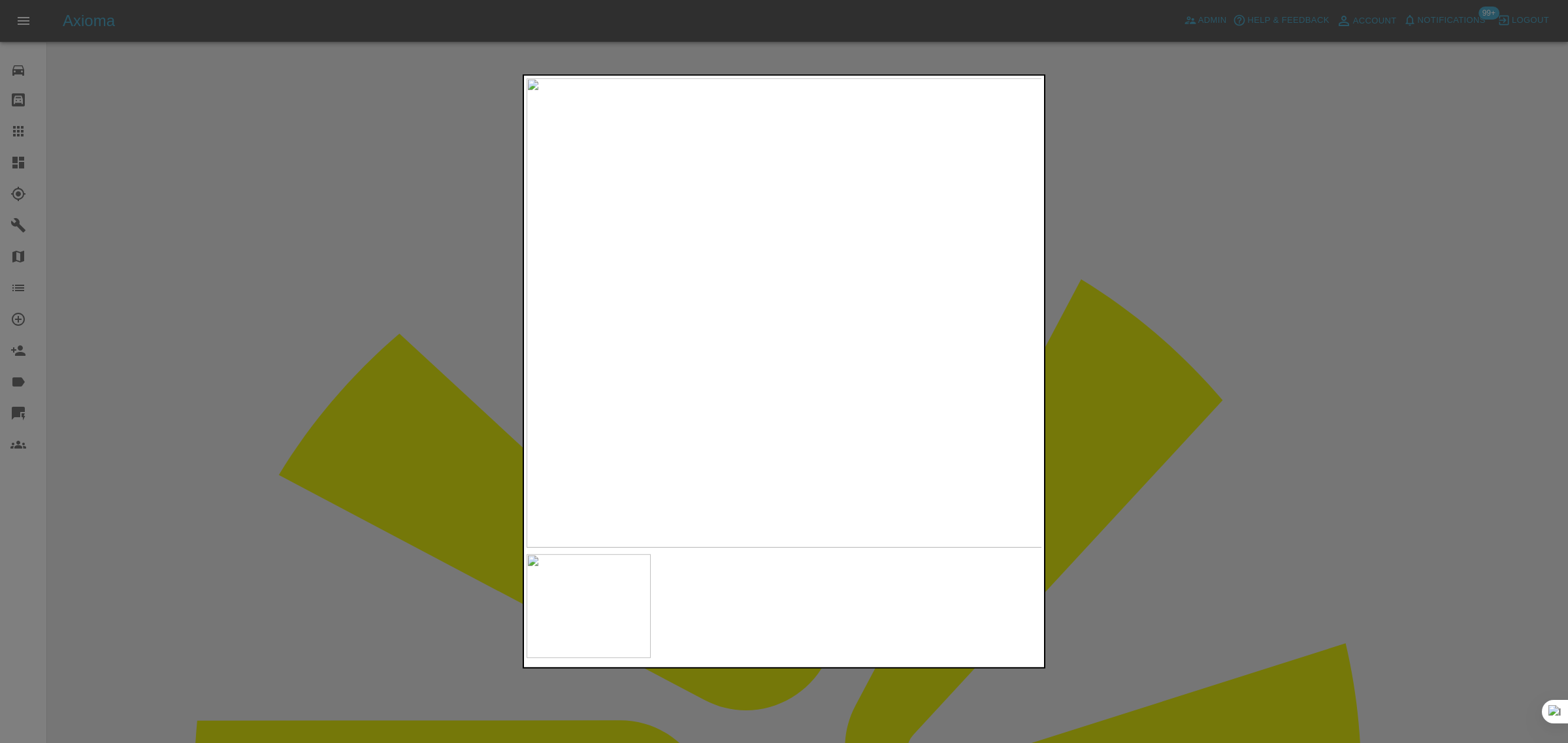
click at [1117, 249] on div at bounding box center [784, 372] width 1568 height 743
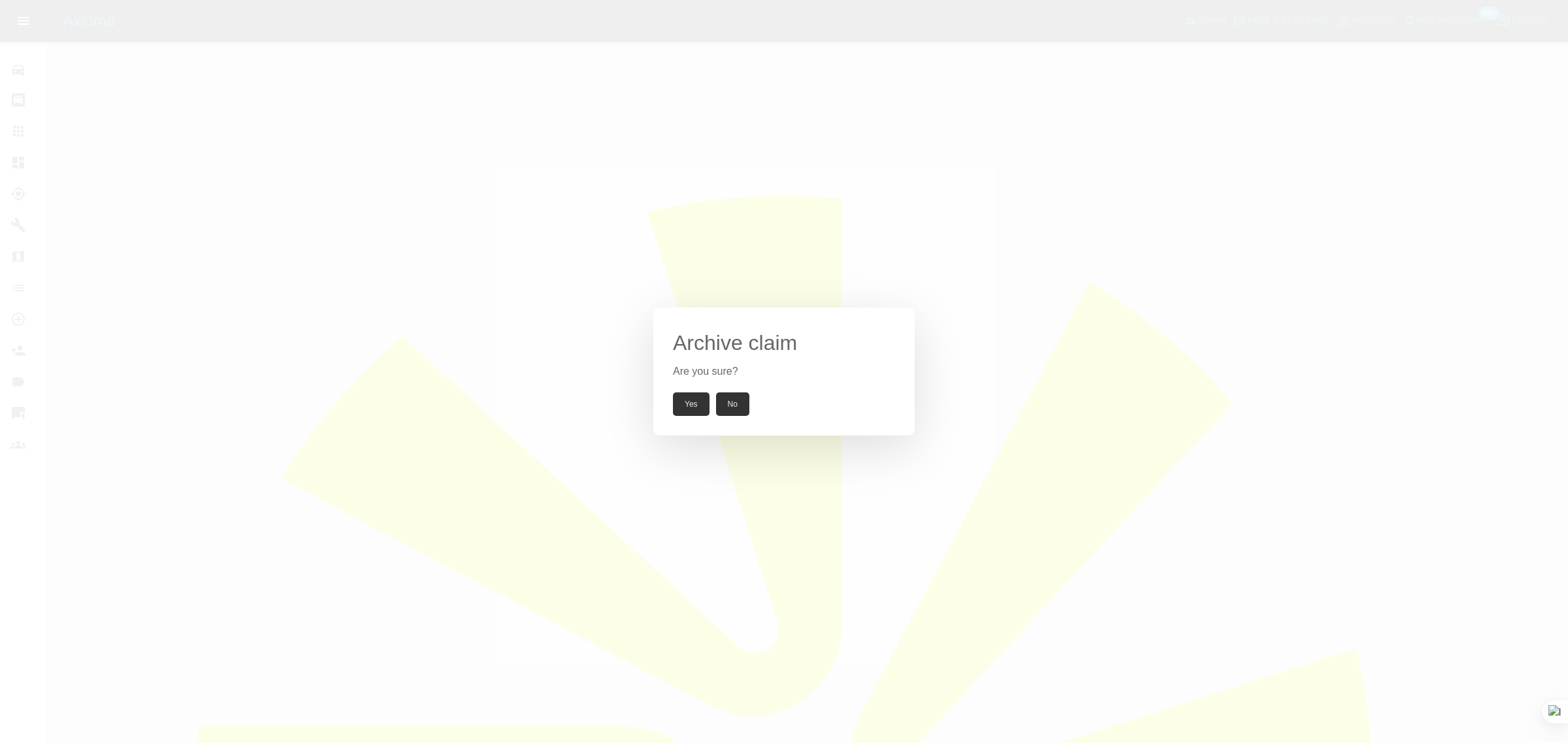
click at [691, 406] on button "Yes" at bounding box center [691, 404] width 37 height 23
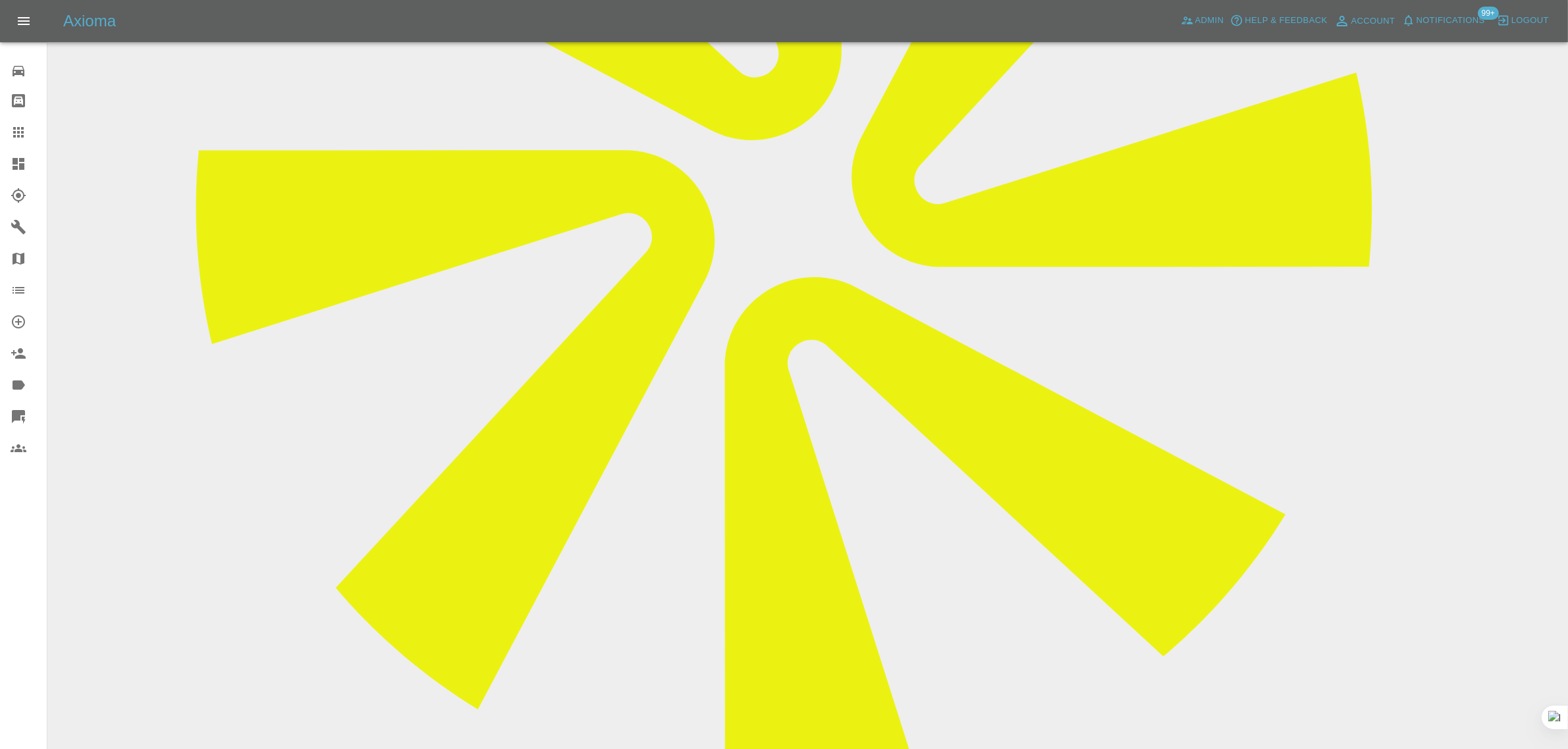
scroll to position [574, 0]
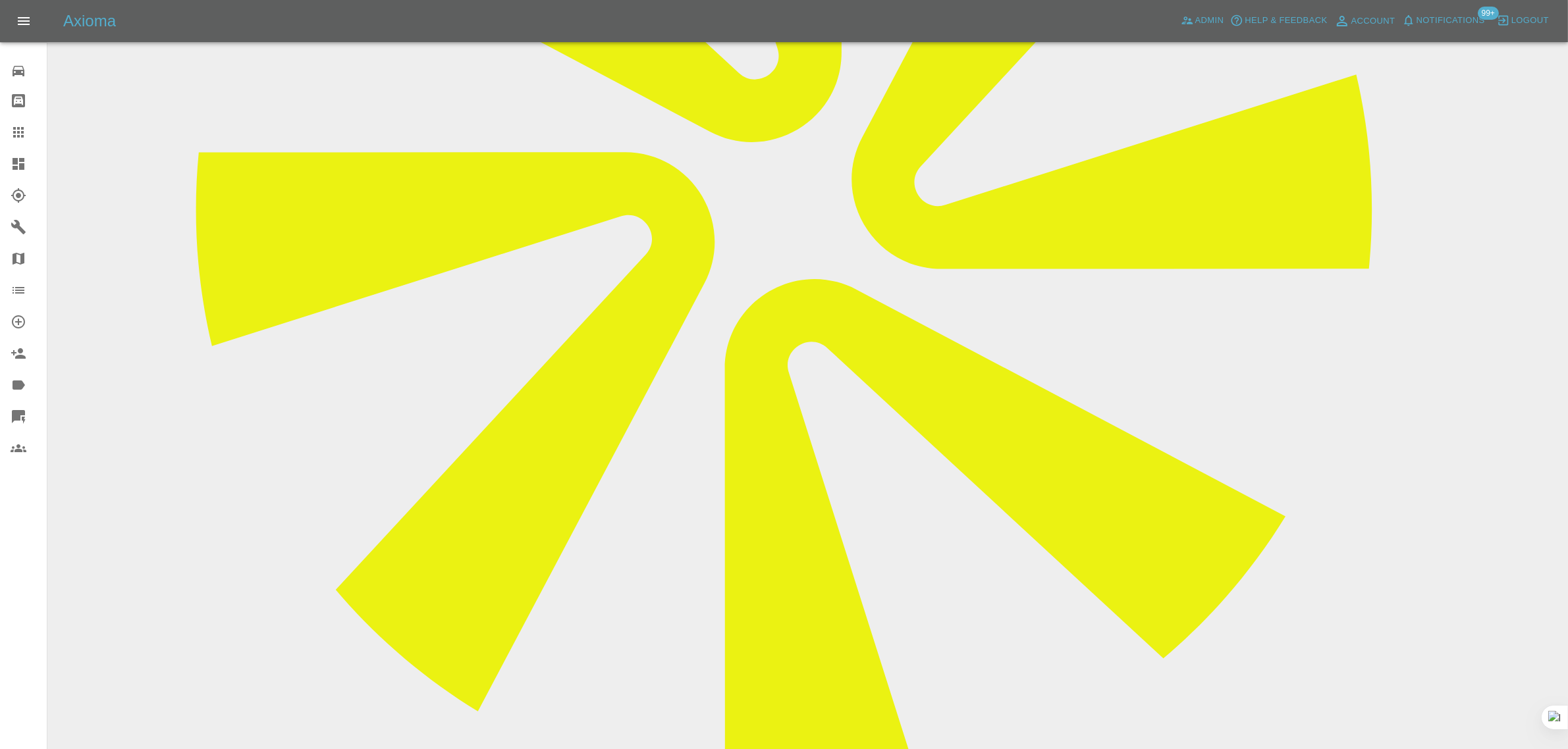
click at [30, 133] on div at bounding box center [28, 132] width 37 height 16
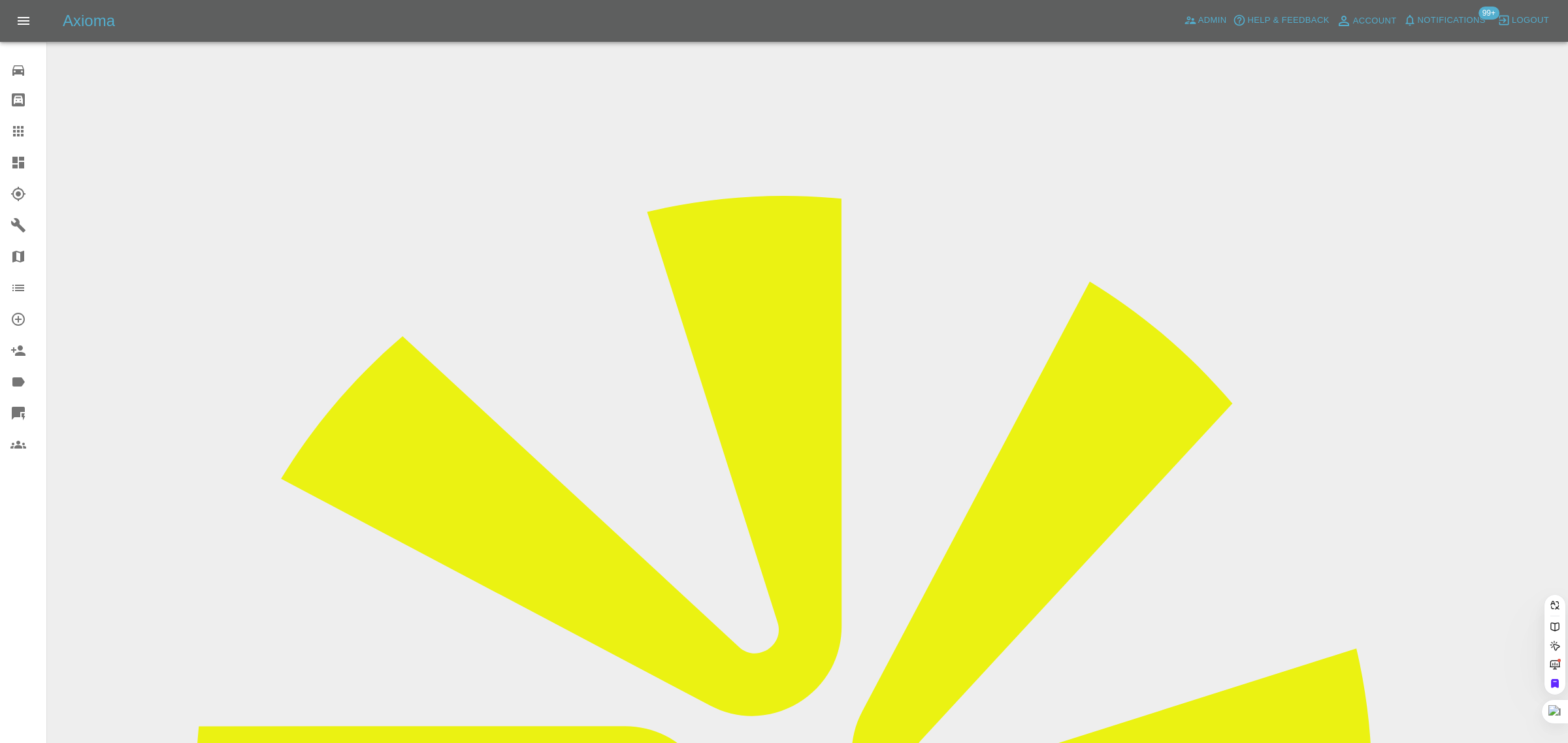
paste input "carrie.niblett64@gmail.com"
type input "carrie.niblett64@gmail.co"
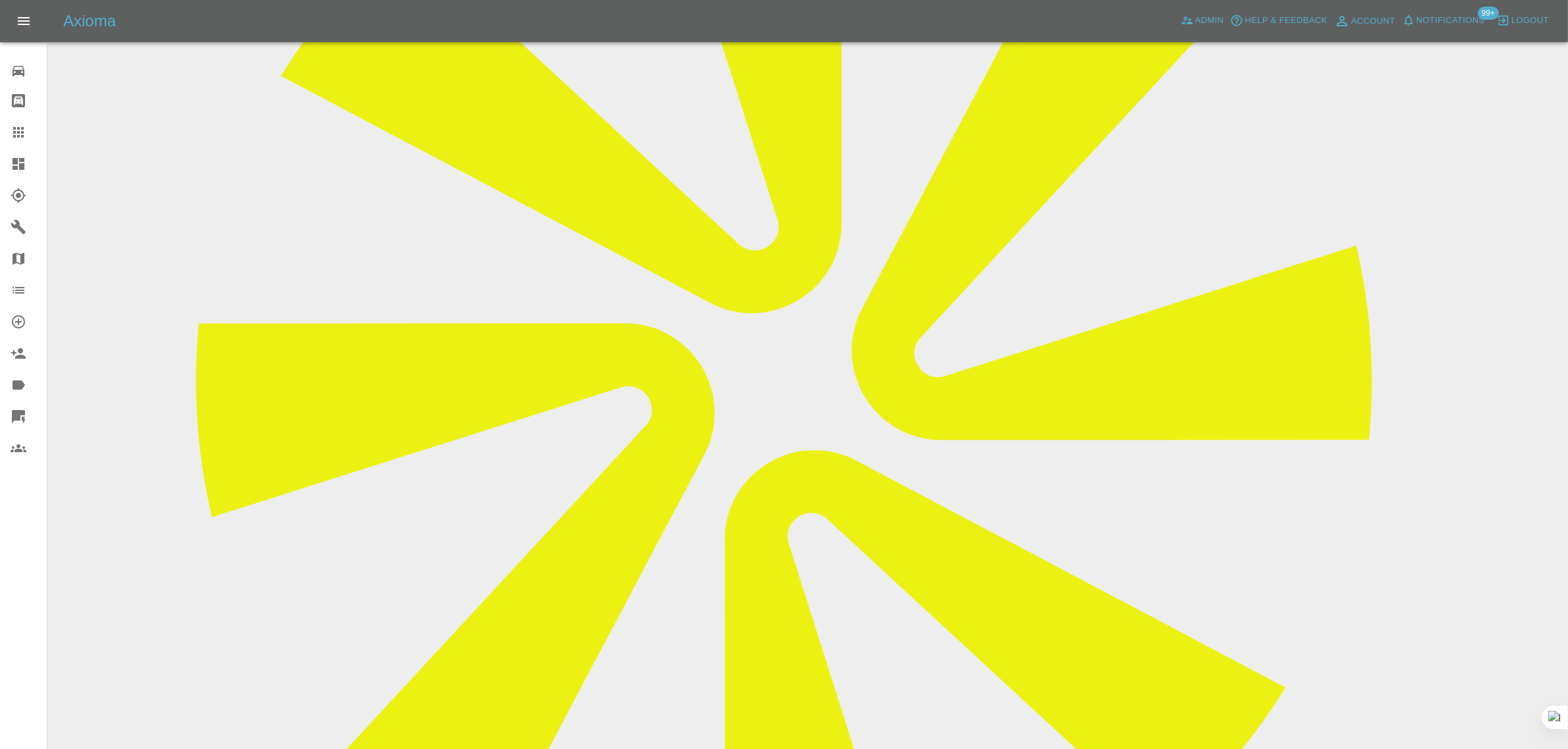
scroll to position [82, 0]
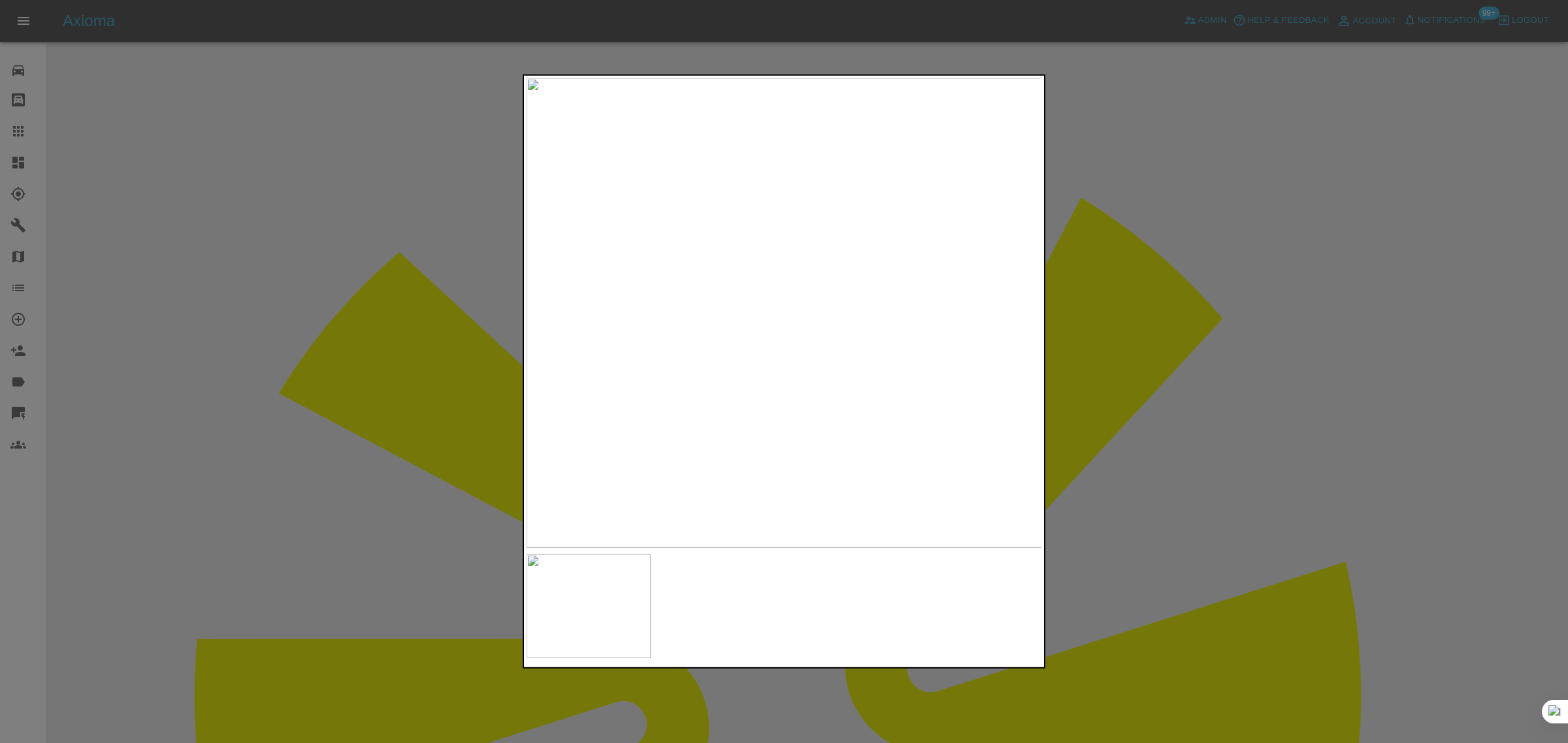
click at [1171, 363] on div at bounding box center [784, 372] width 1568 height 743
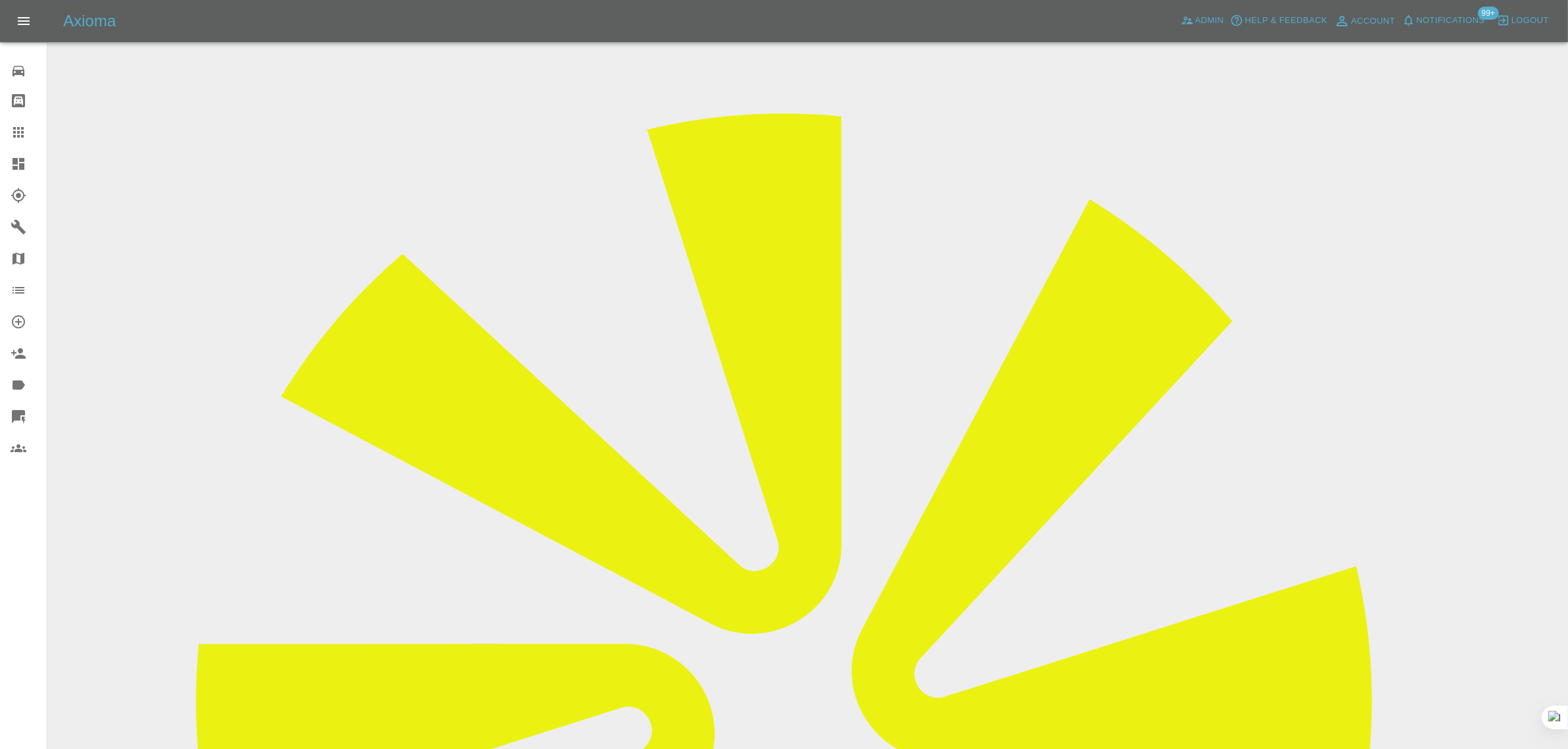
scroll to position [658, 0]
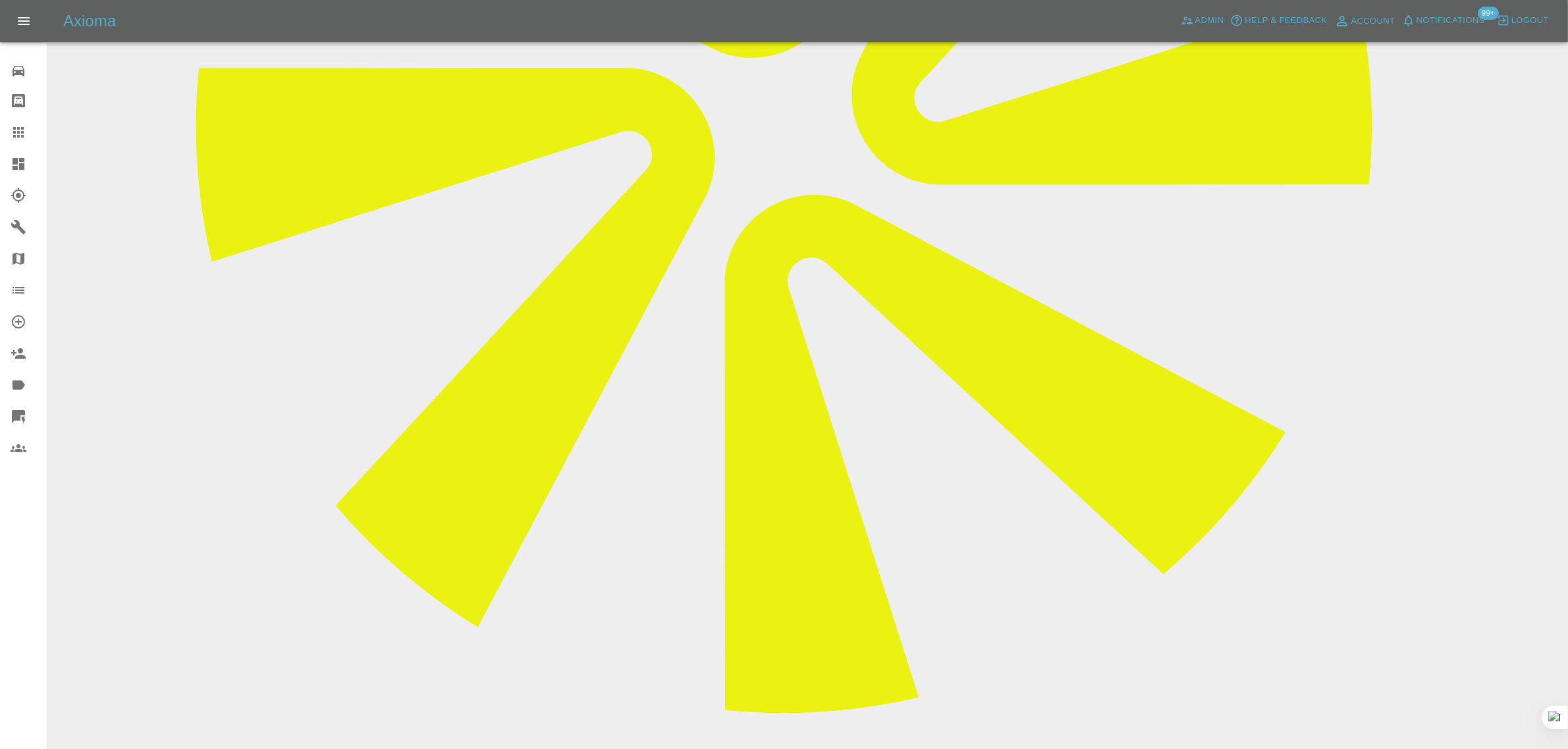
paste textarea "No thanks I'll leave it, it doesn't need need pulling. It's deep grazes not den…"
type textarea "No thanks I'll leave it, it doesn't need need pulling. It's deep grazes not den…"
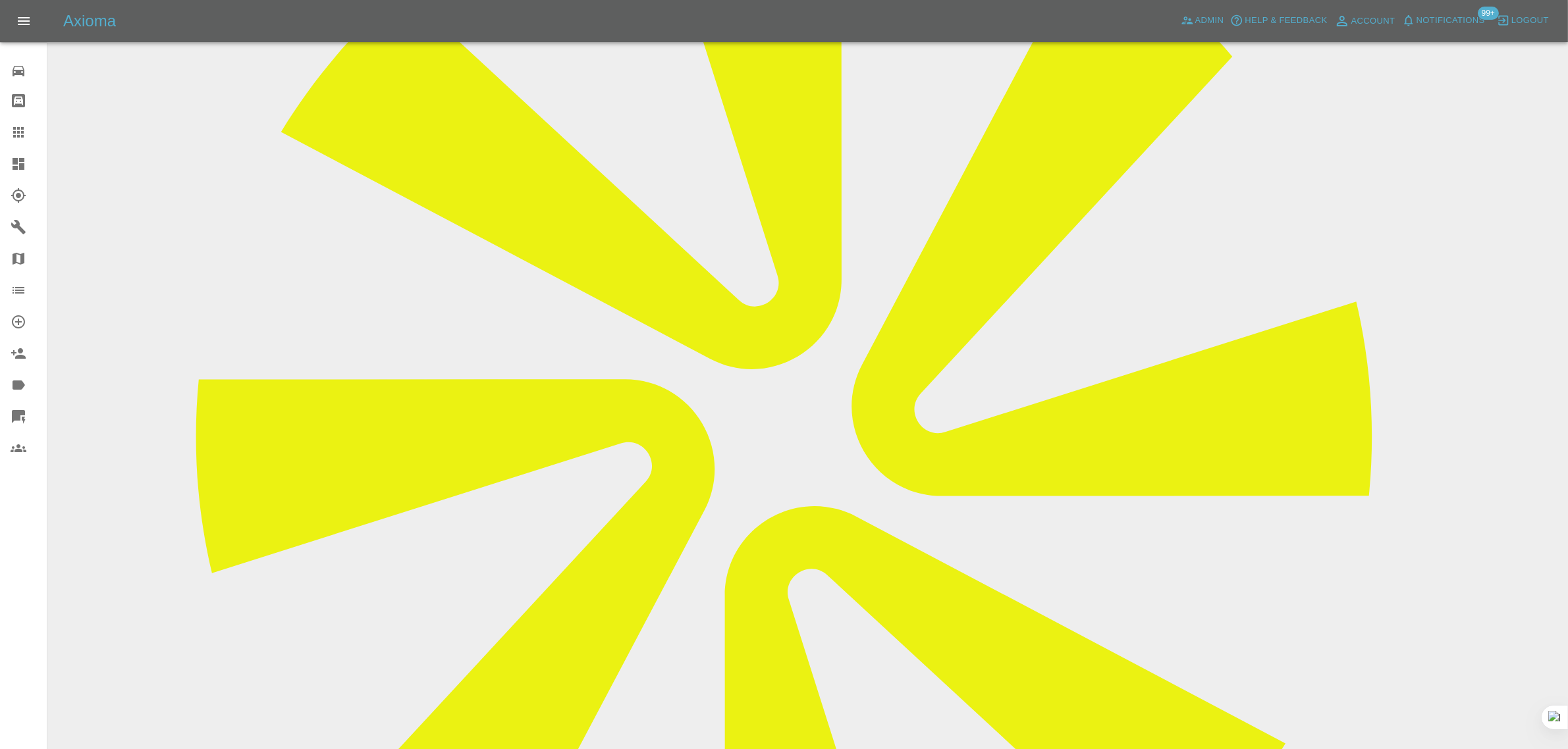
scroll to position [82, 0]
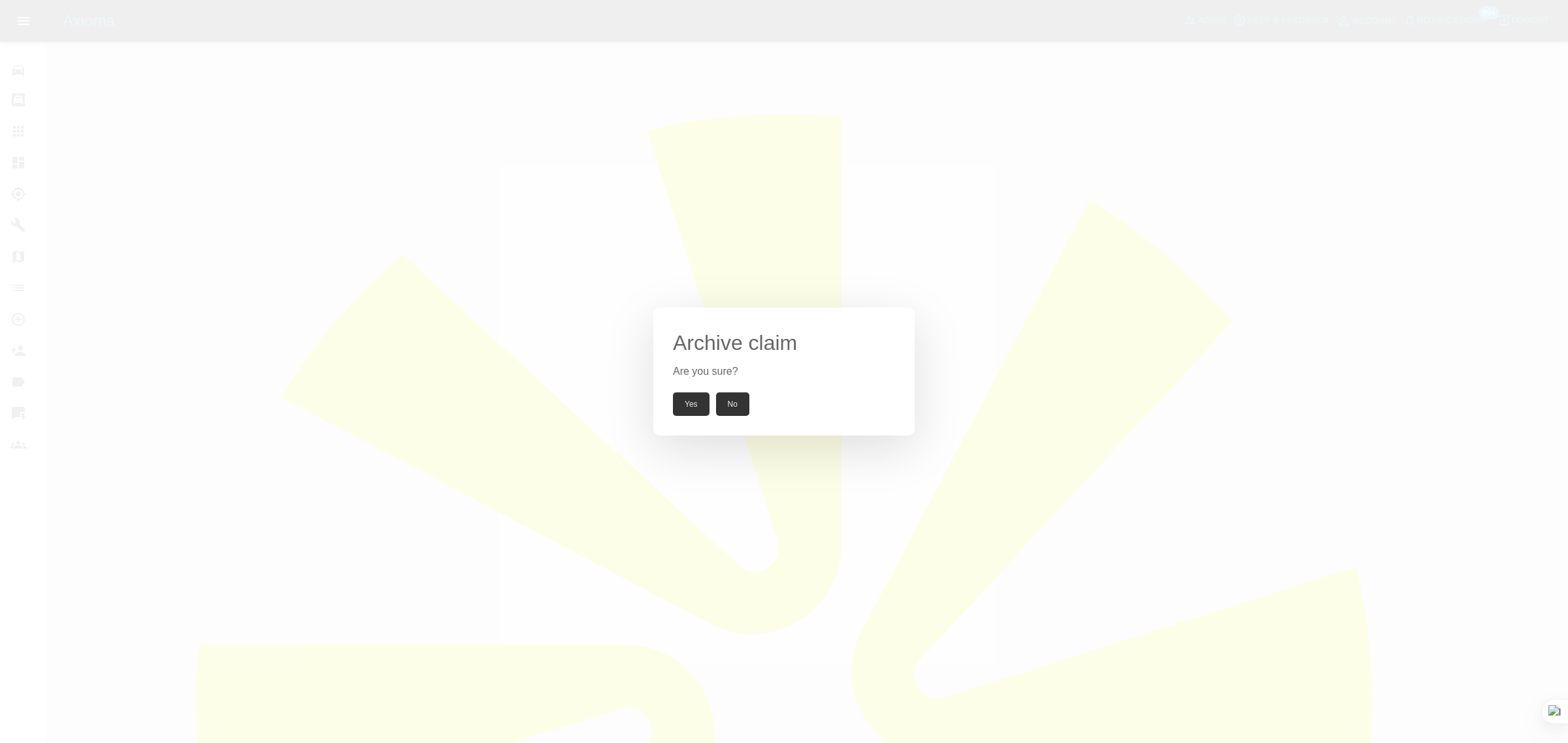
click at [697, 410] on button "Yes" at bounding box center [691, 404] width 37 height 23
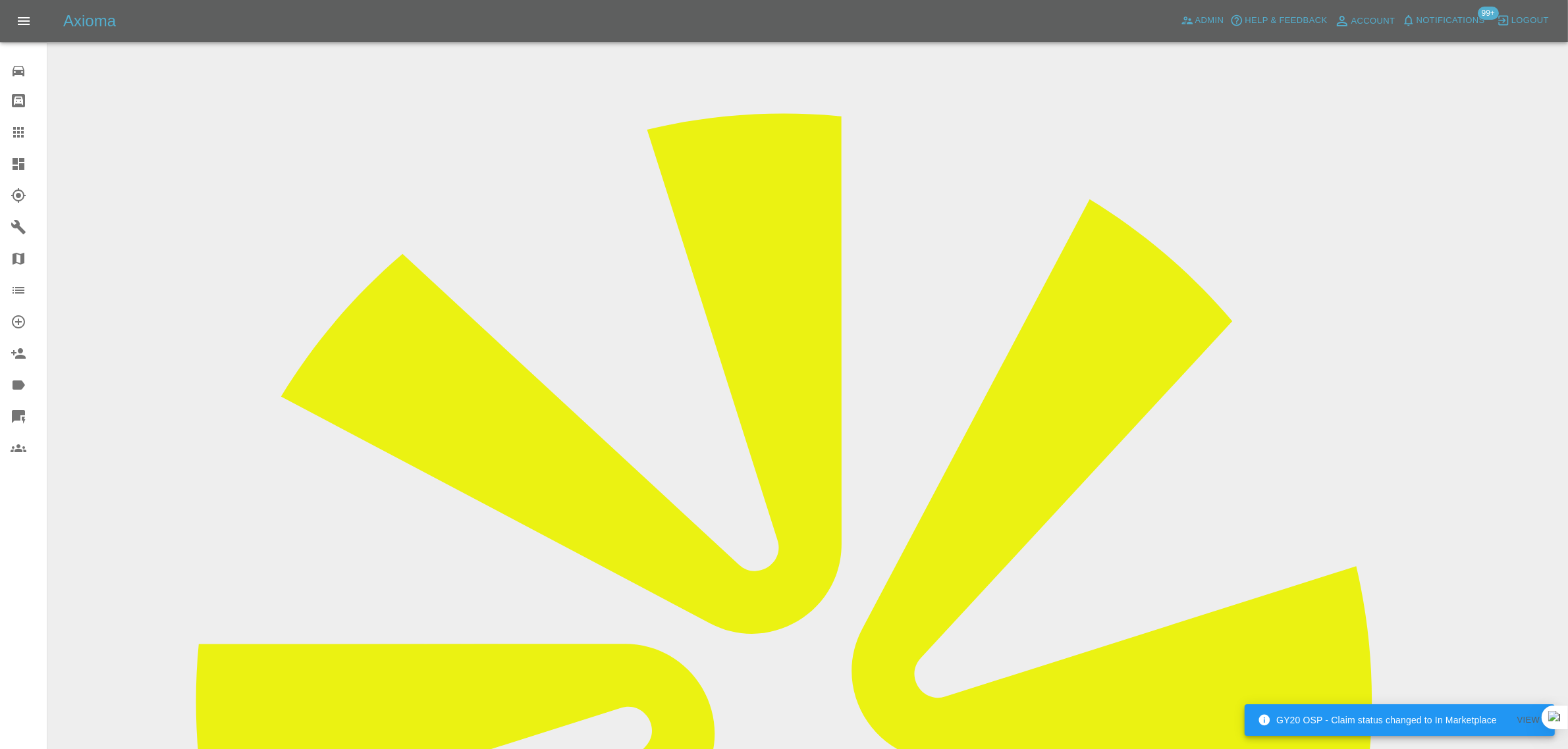
click at [14, 137] on icon at bounding box center [18, 132] width 10 height 10
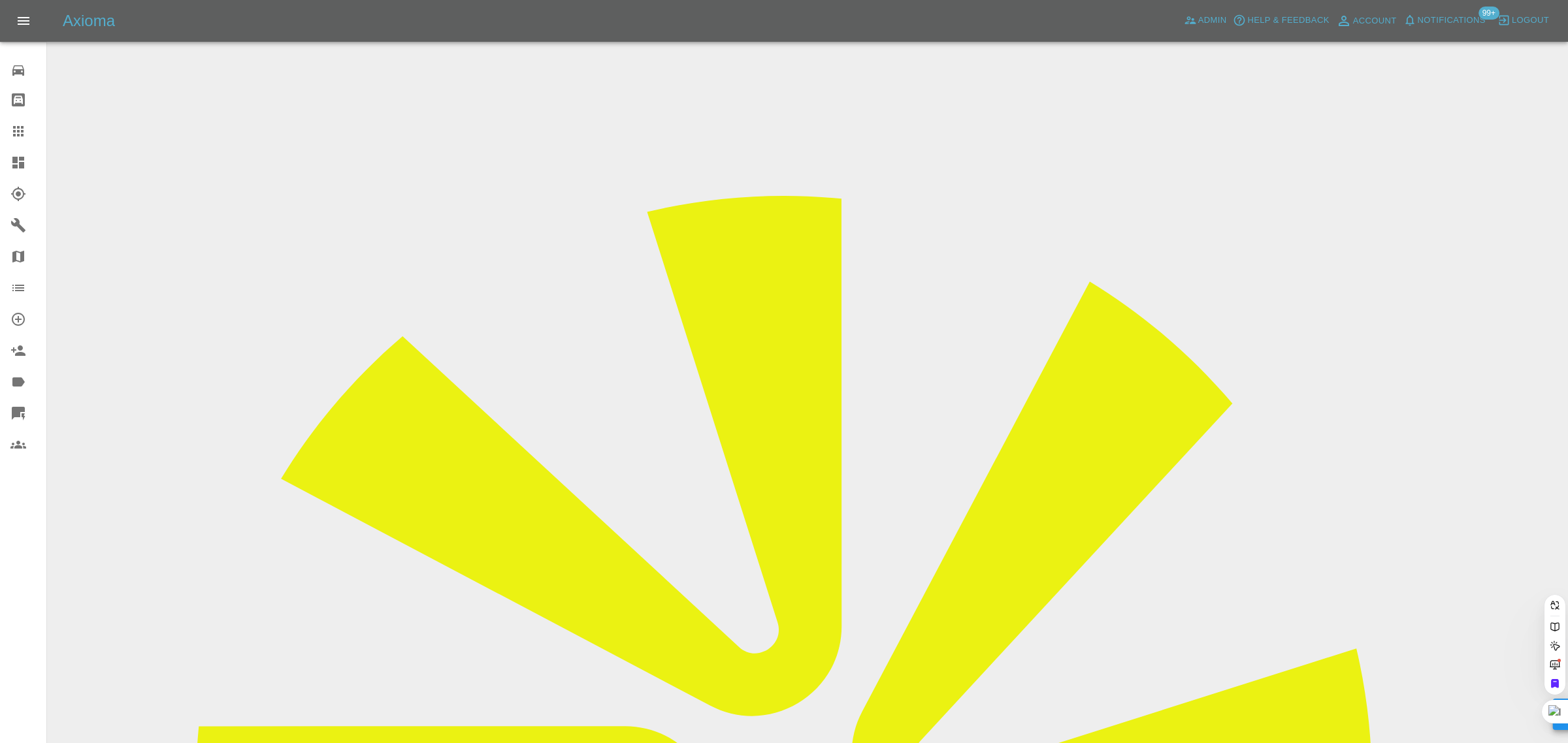
paste input "martin@technoconstructions.com"
type input "martin@technoconstructions.co"
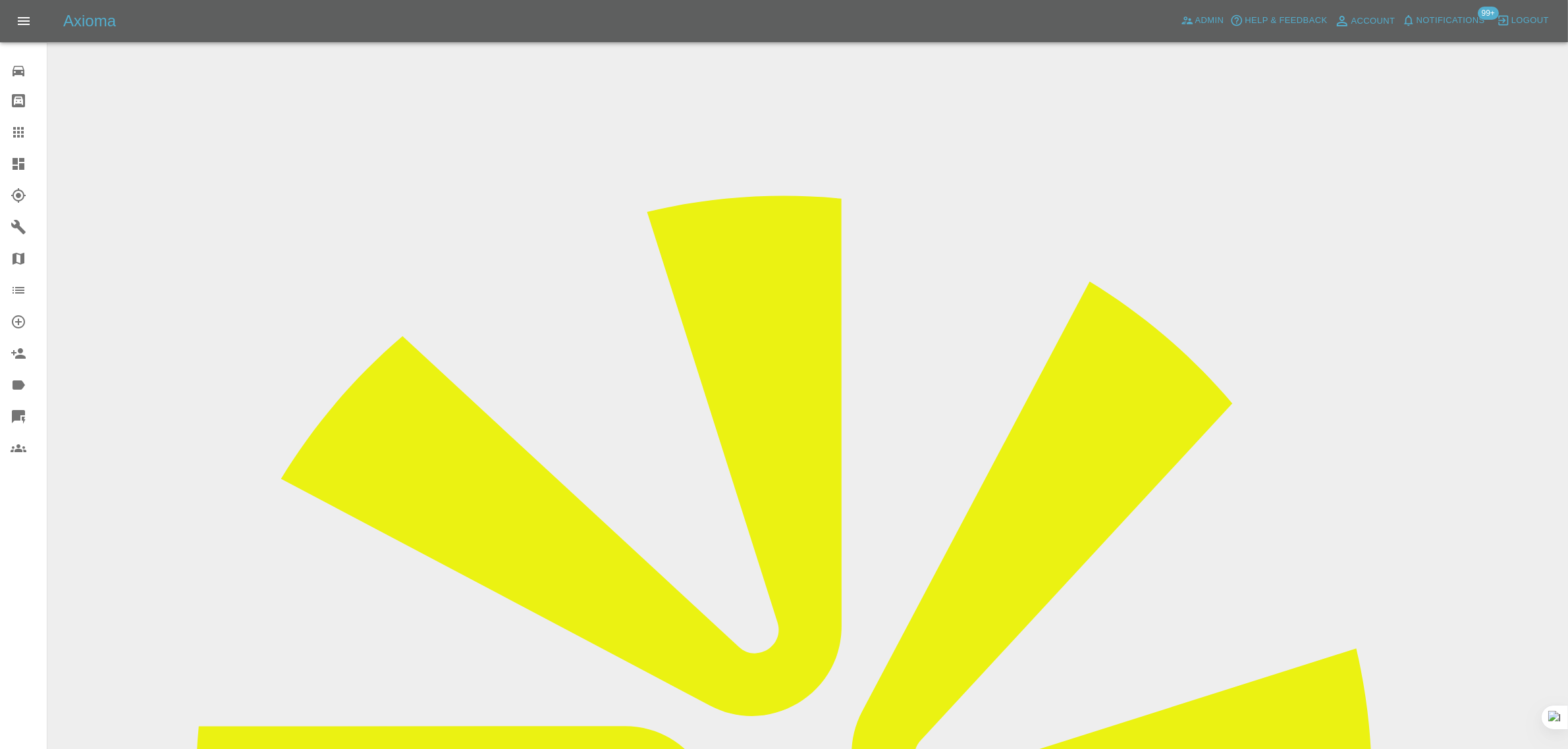
drag, startPoint x: 1252, startPoint y: 205, endPoint x: 1283, endPoint y: 198, distance: 31.8
copy td "A.R.T"
click at [18, 139] on icon at bounding box center [18, 132] width 16 height 16
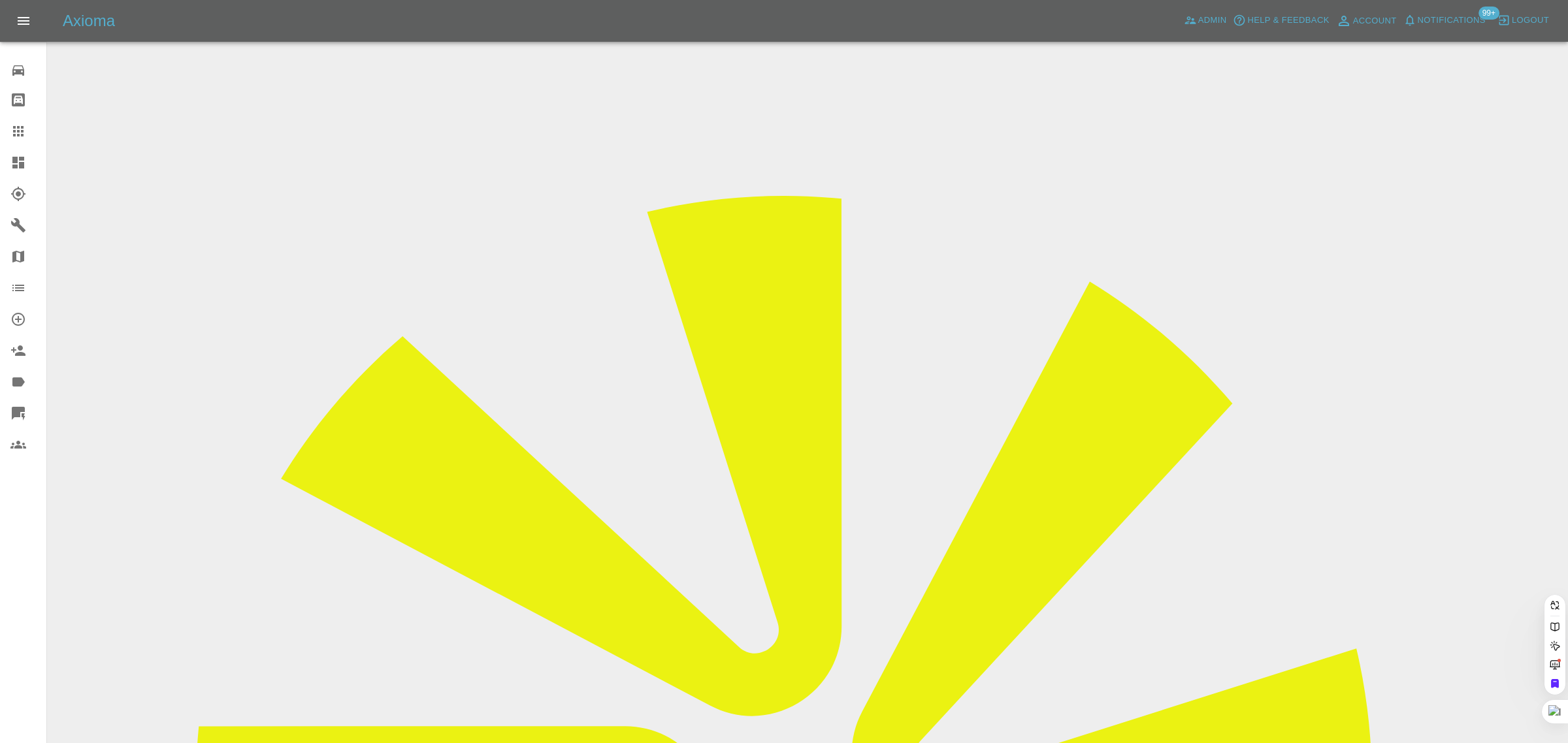
paste input "dave_nls@yahoo.co.uk"
type input "dave_nls@yahoo.co.u"
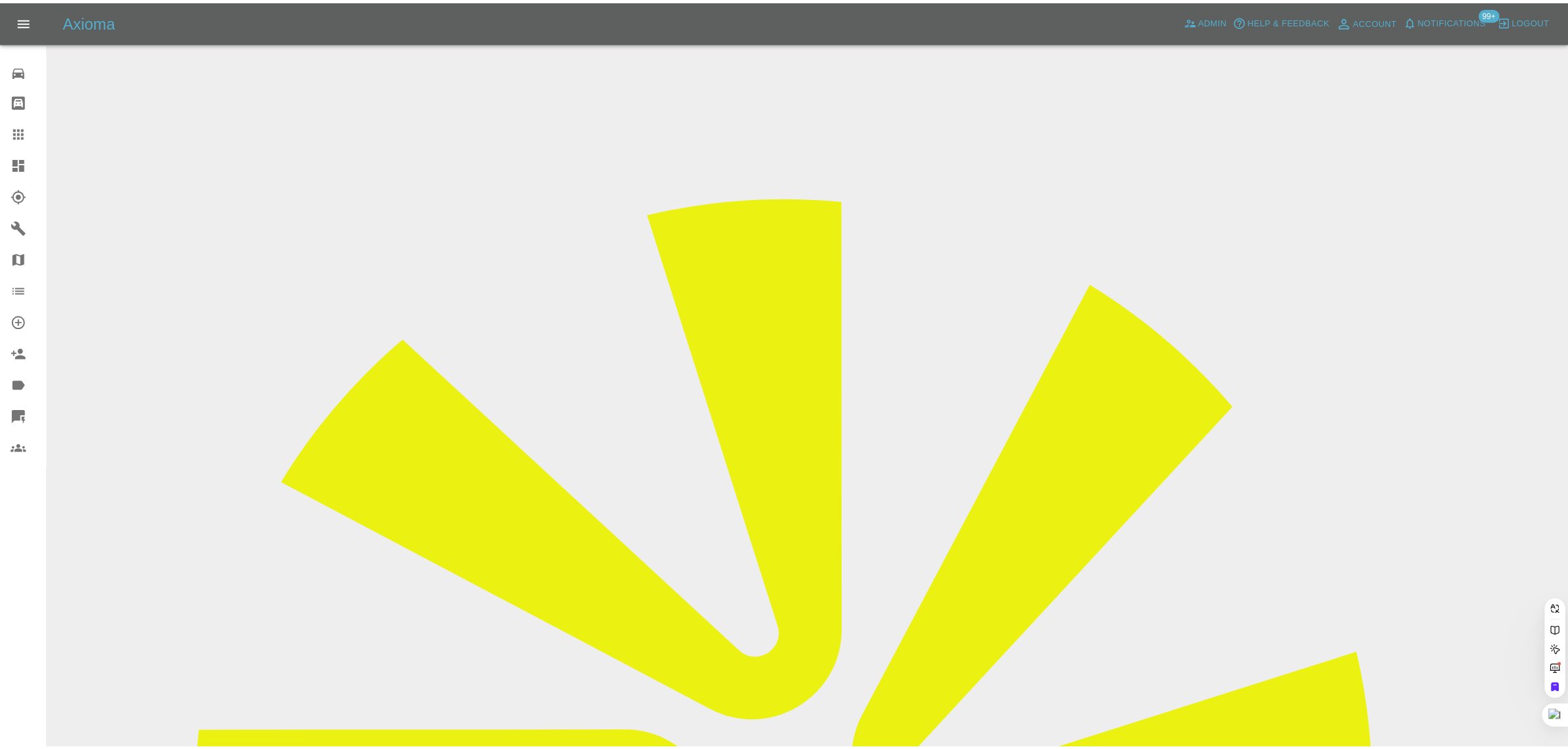
scroll to position [0, 0]
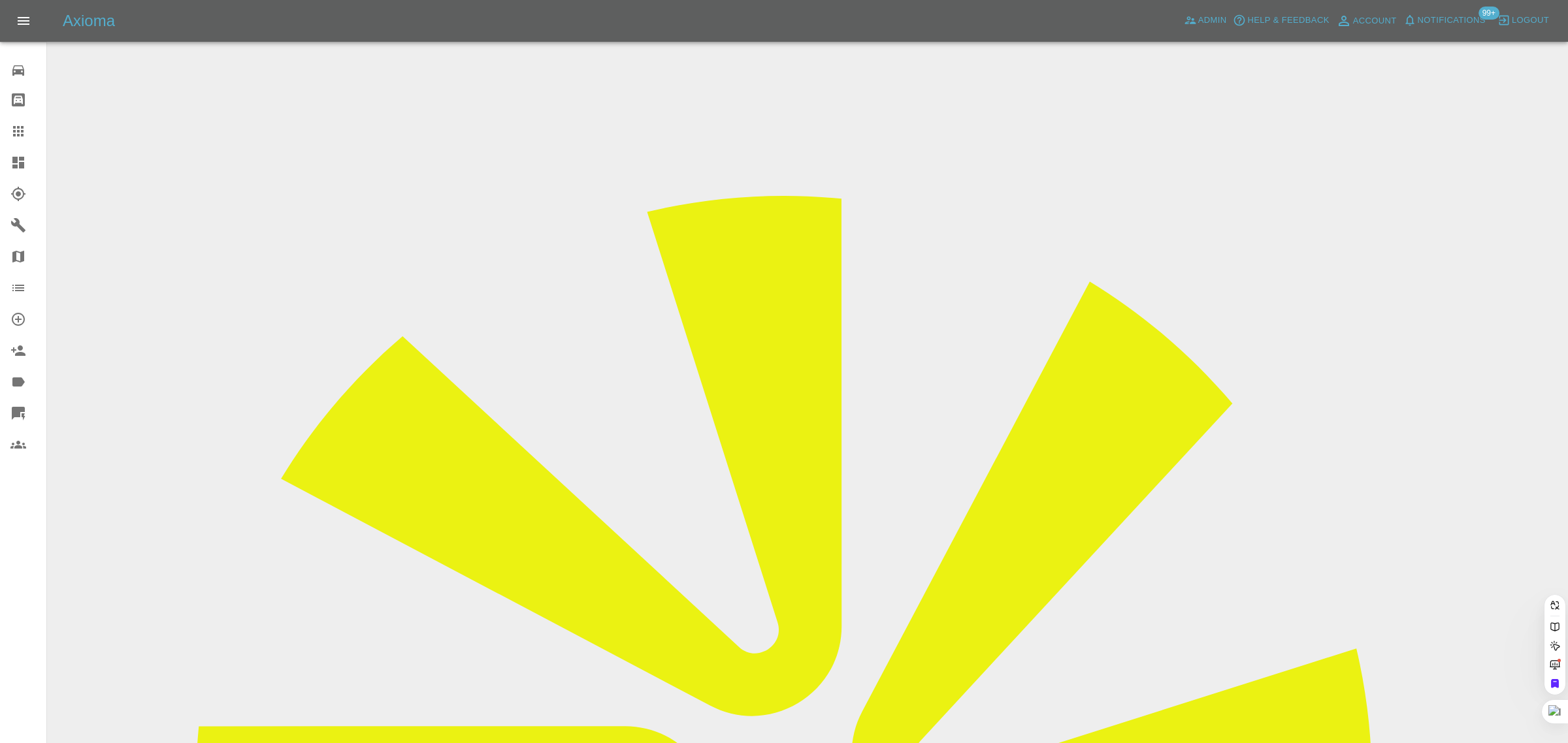
click at [10, 533] on div "0 Repair home Bodyshop home Claims Dashboard Explorer Garages Map Organization …" at bounding box center [23, 372] width 47 height 743
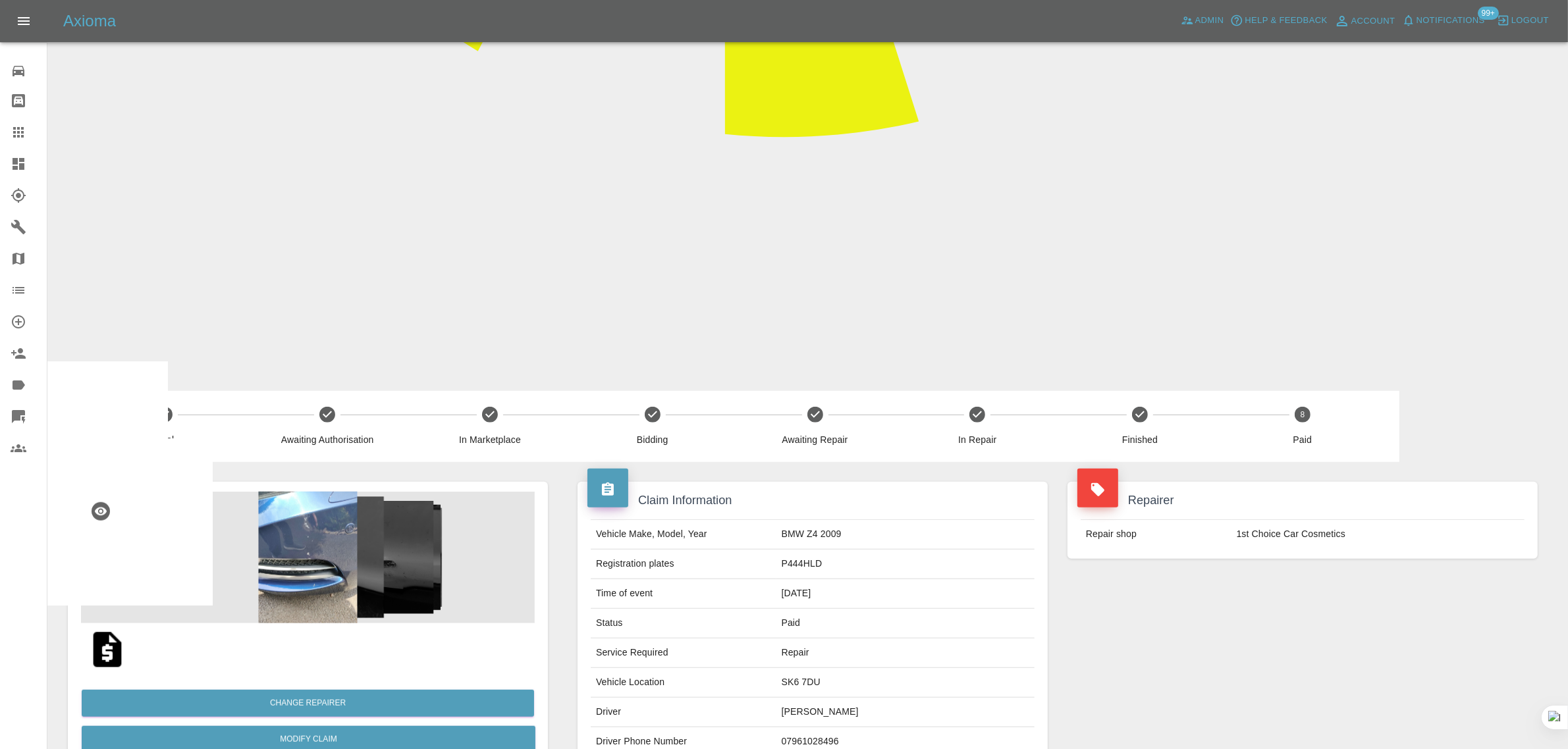
scroll to position [905, 0]
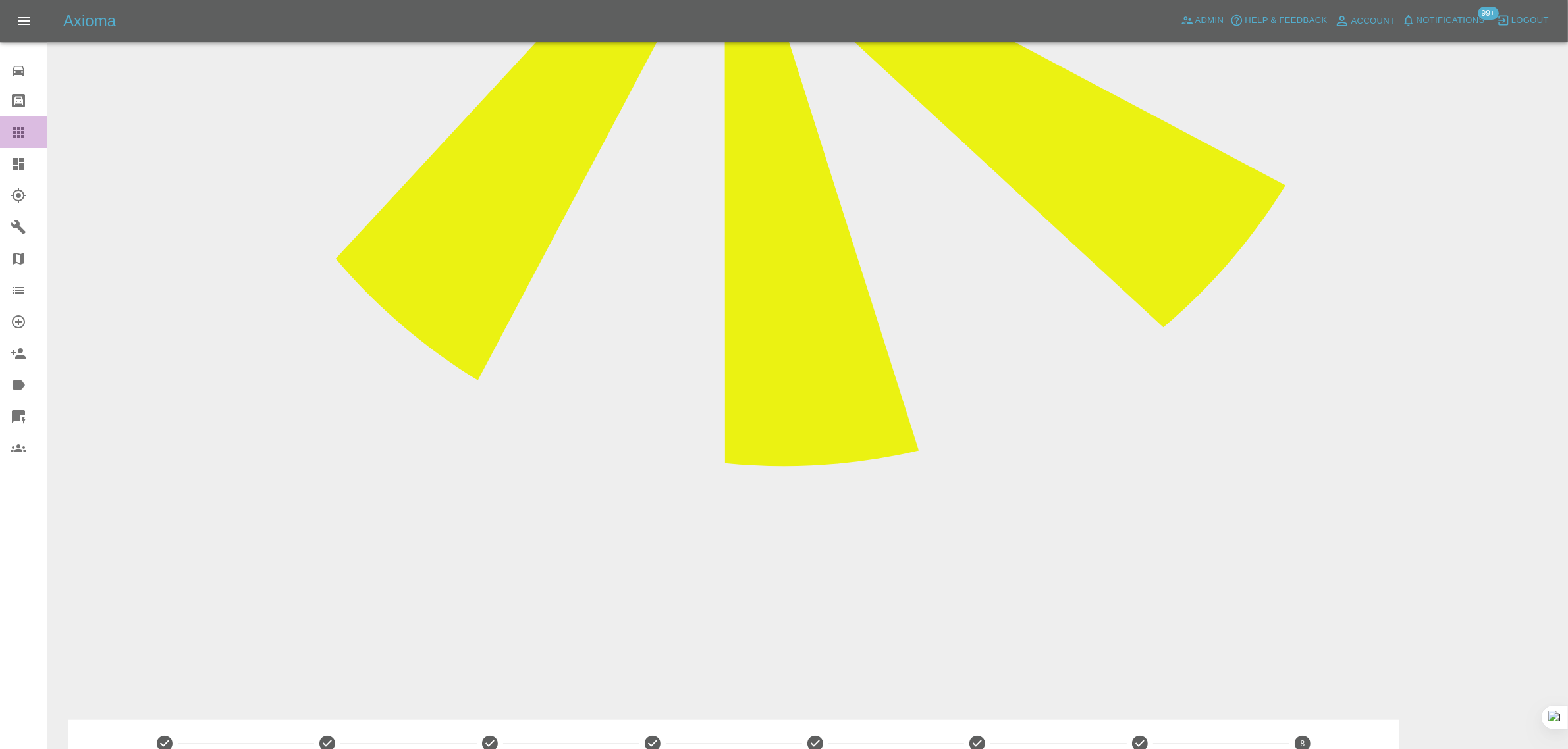
click at [15, 139] on icon at bounding box center [18, 132] width 16 height 16
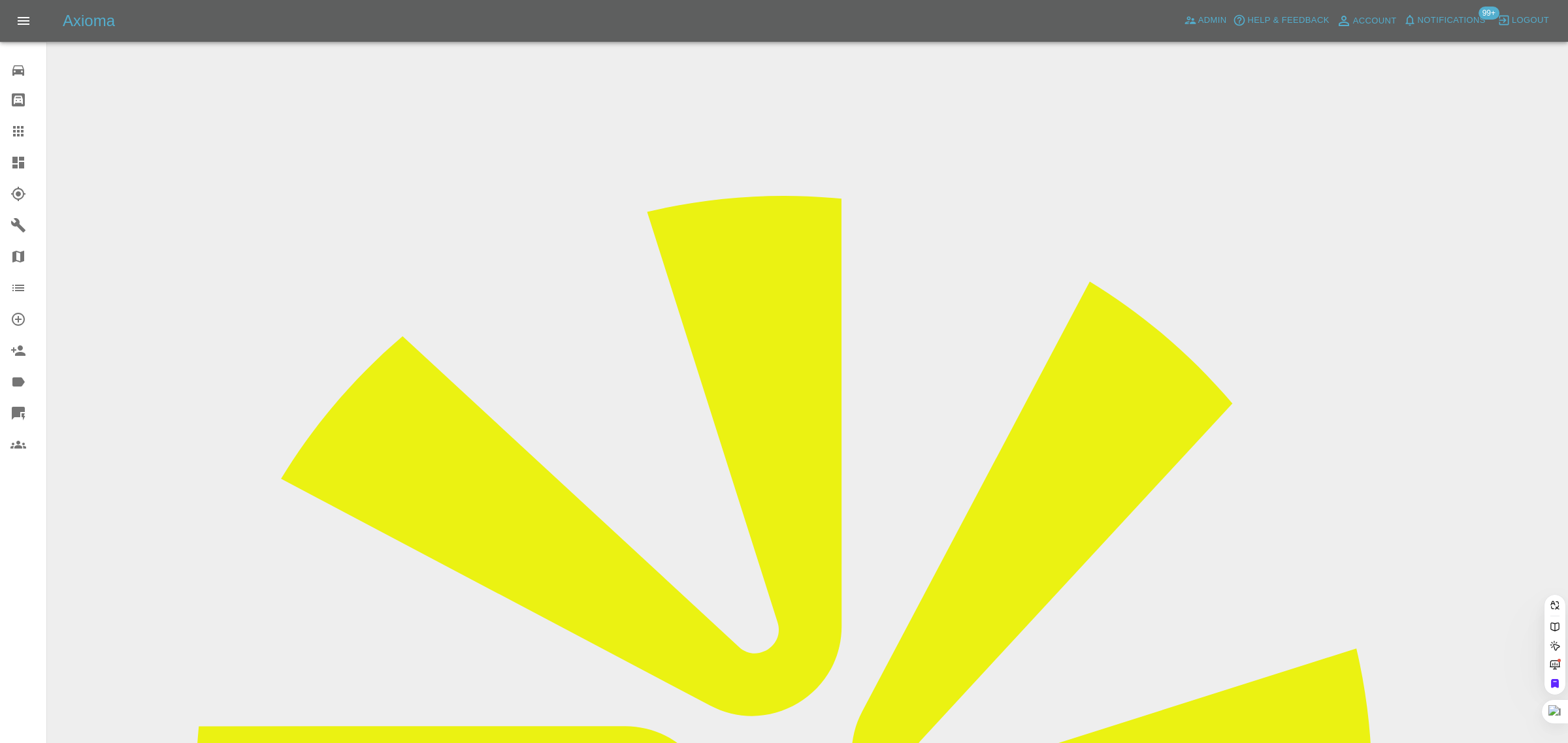
paste input "alun1936@gmail.com"
type input "alun1936@gmail.c"
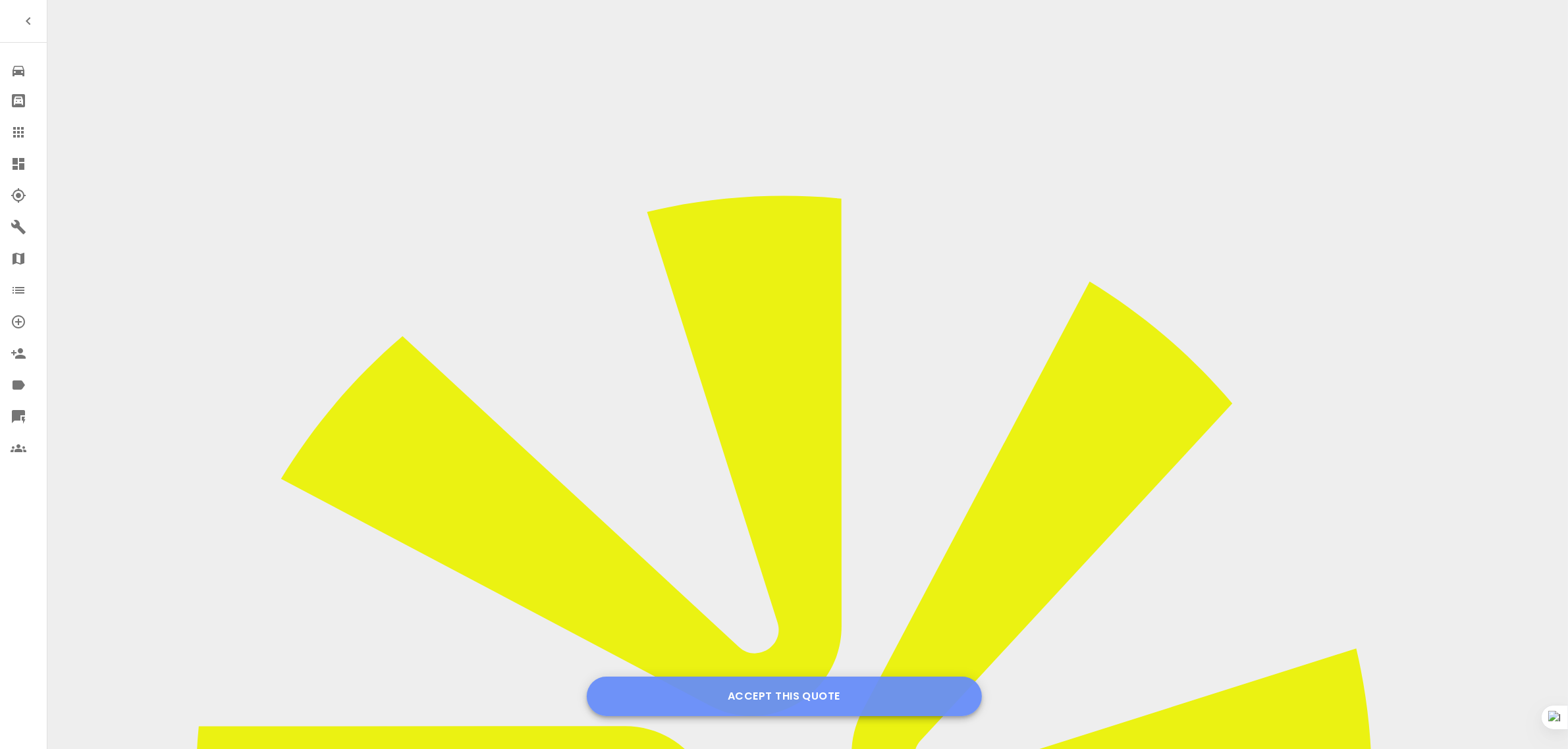
click at [771, 696] on button "Accept this Quote" at bounding box center [784, 696] width 395 height 39
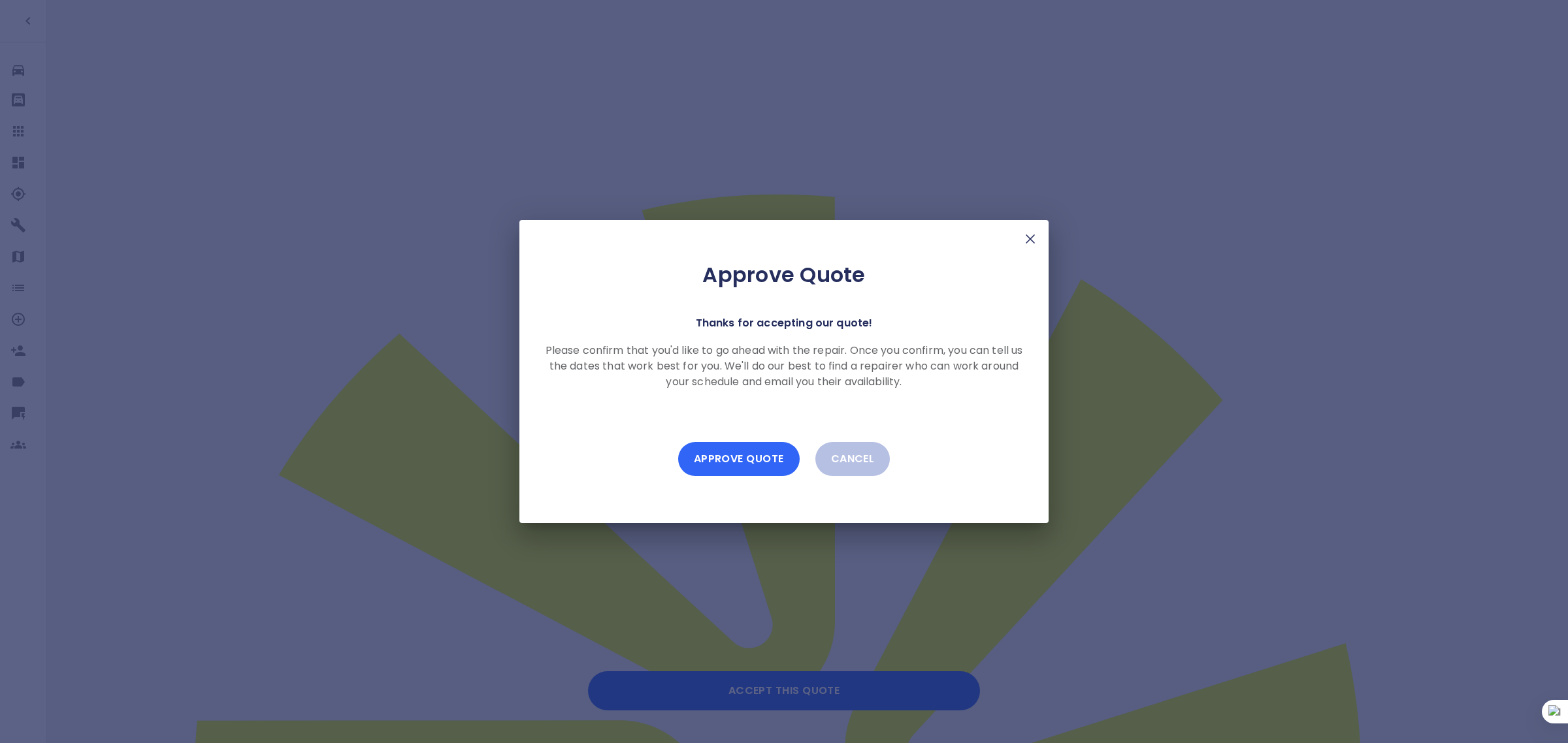
click at [748, 464] on button "Approve Quote" at bounding box center [739, 458] width 121 height 34
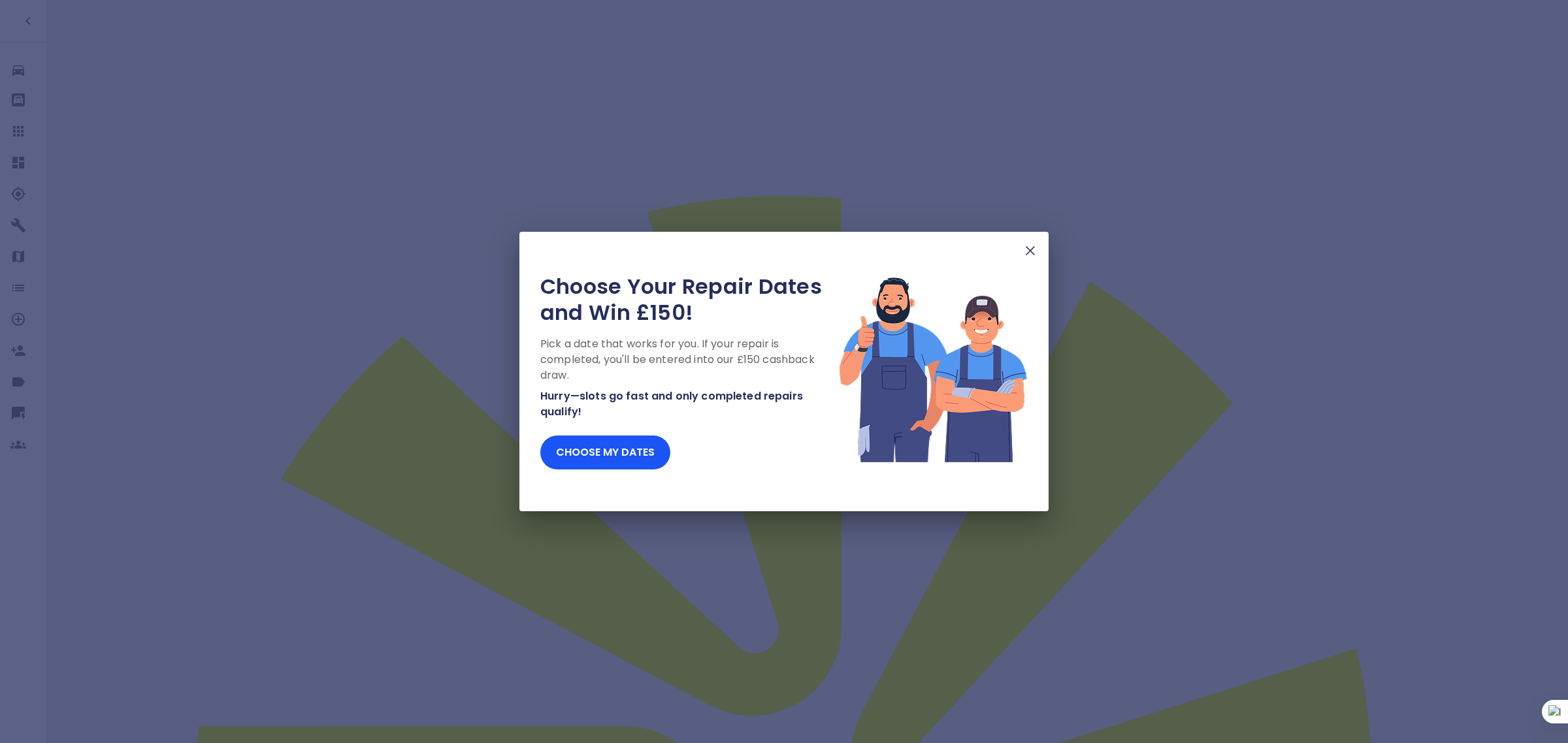
click at [1039, 258] on div "Choose Your Repair Dates and Win £150! Pick a date that works for you. If your …" at bounding box center [784, 371] width 529 height 279
click at [1033, 255] on img at bounding box center [1030, 251] width 16 height 16
